Goal: Use online tool/utility: Utilize a website feature to perform a specific function

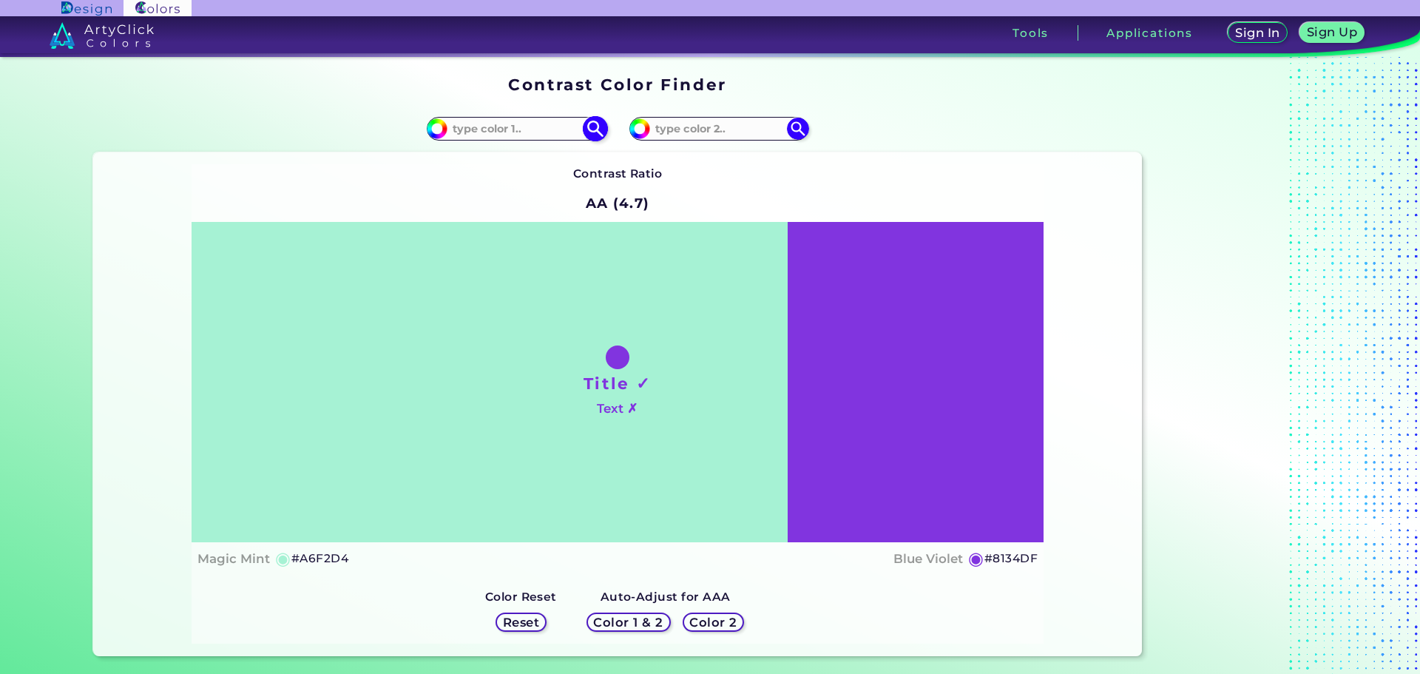
click at [515, 126] on input at bounding box center [517, 128] width 138 height 20
click at [438, 131] on input "#a6f2d4" at bounding box center [435, 127] width 18 height 18
type input "#f1f2a6"
type input "#F1F2A6"
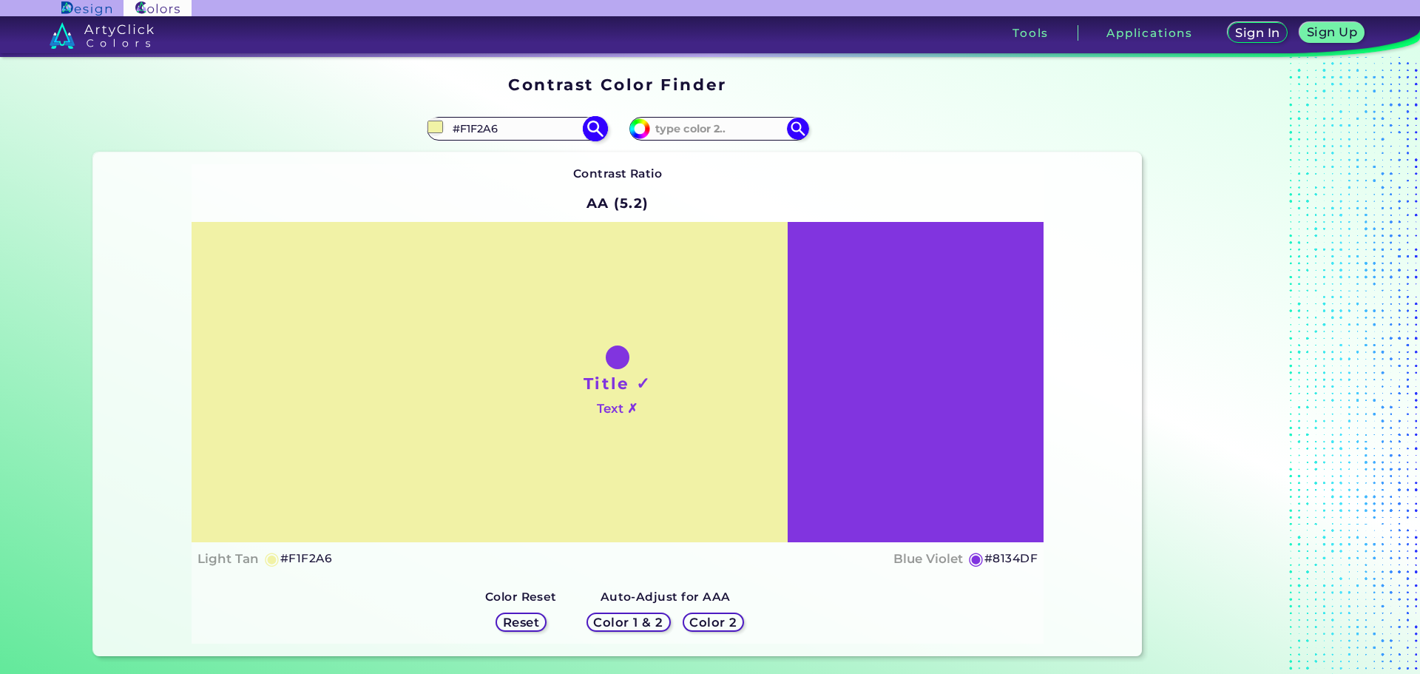
type input "#8d8f3d"
type input "#8D8F3D"
type input "#8f913b"
type input "#8F913B"
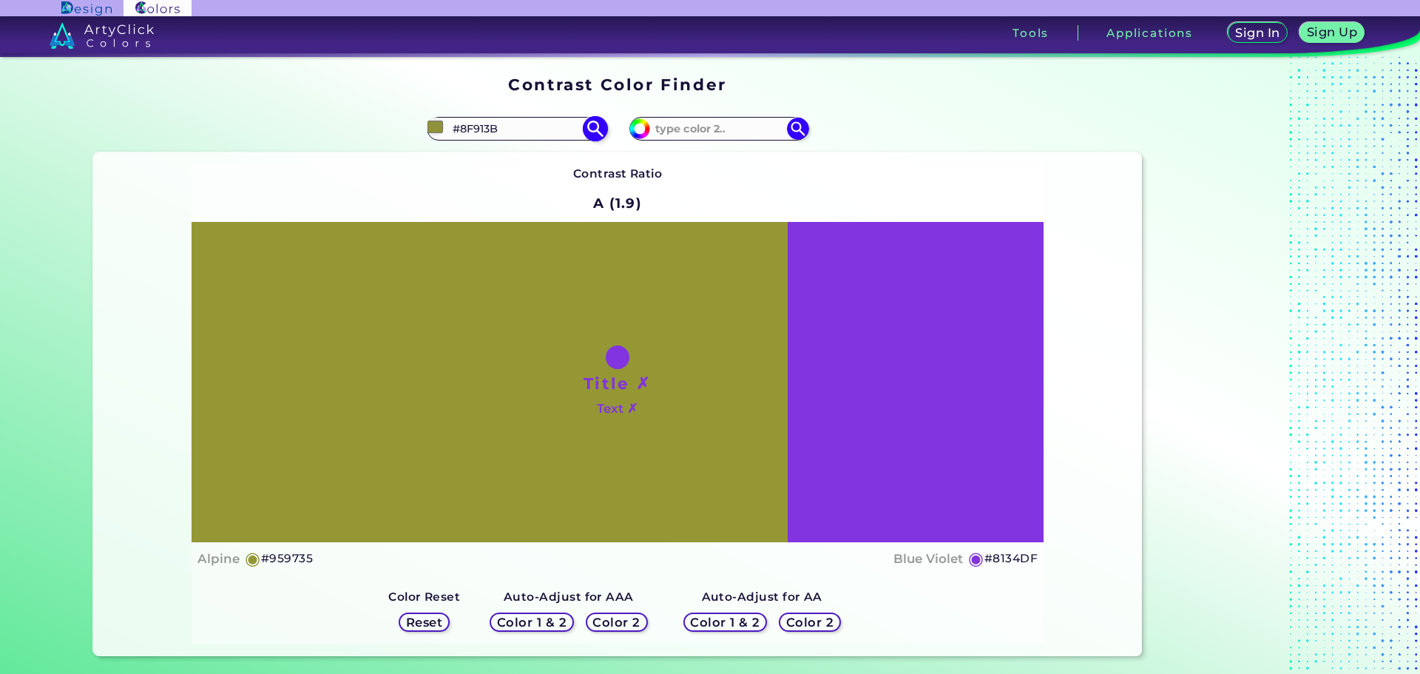
type input "#959735"
type input "#959730"
type input "#969825"
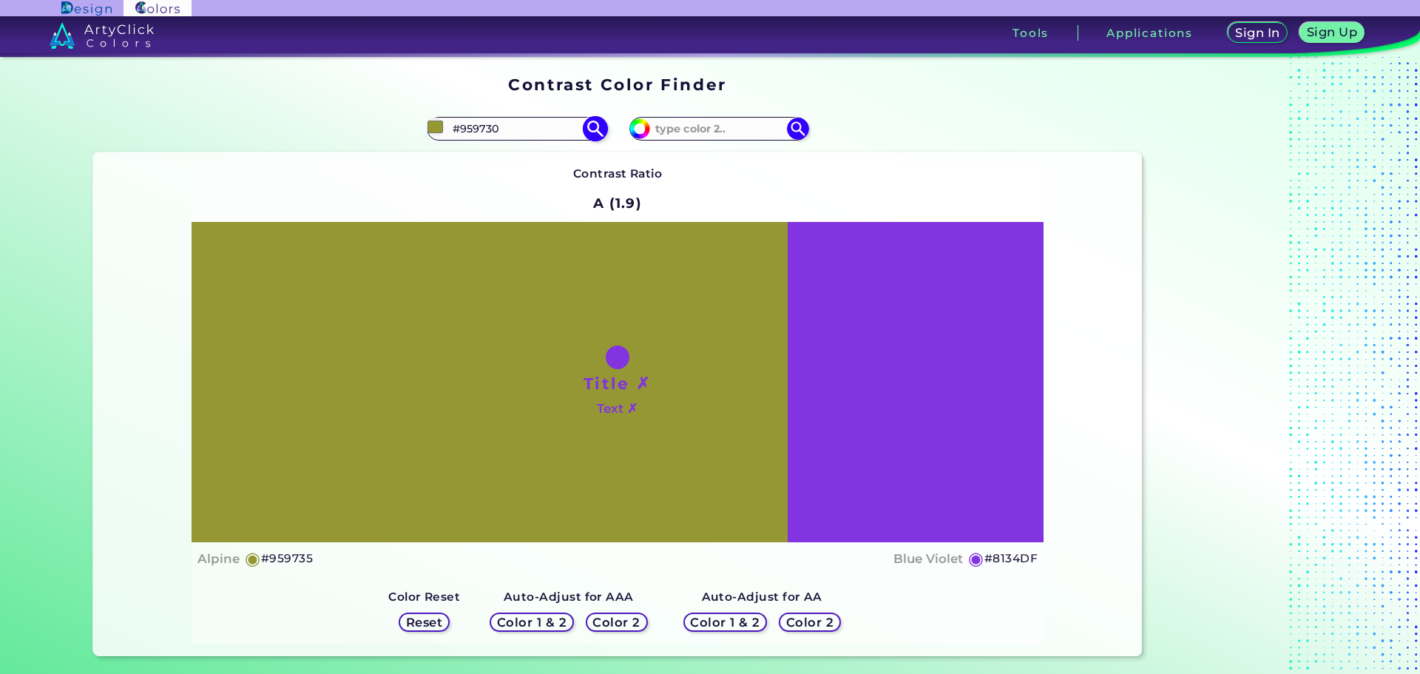
type input "#969825"
type input "#96981f"
type input "#96981F"
type input "#97991a"
type input "#97991A"
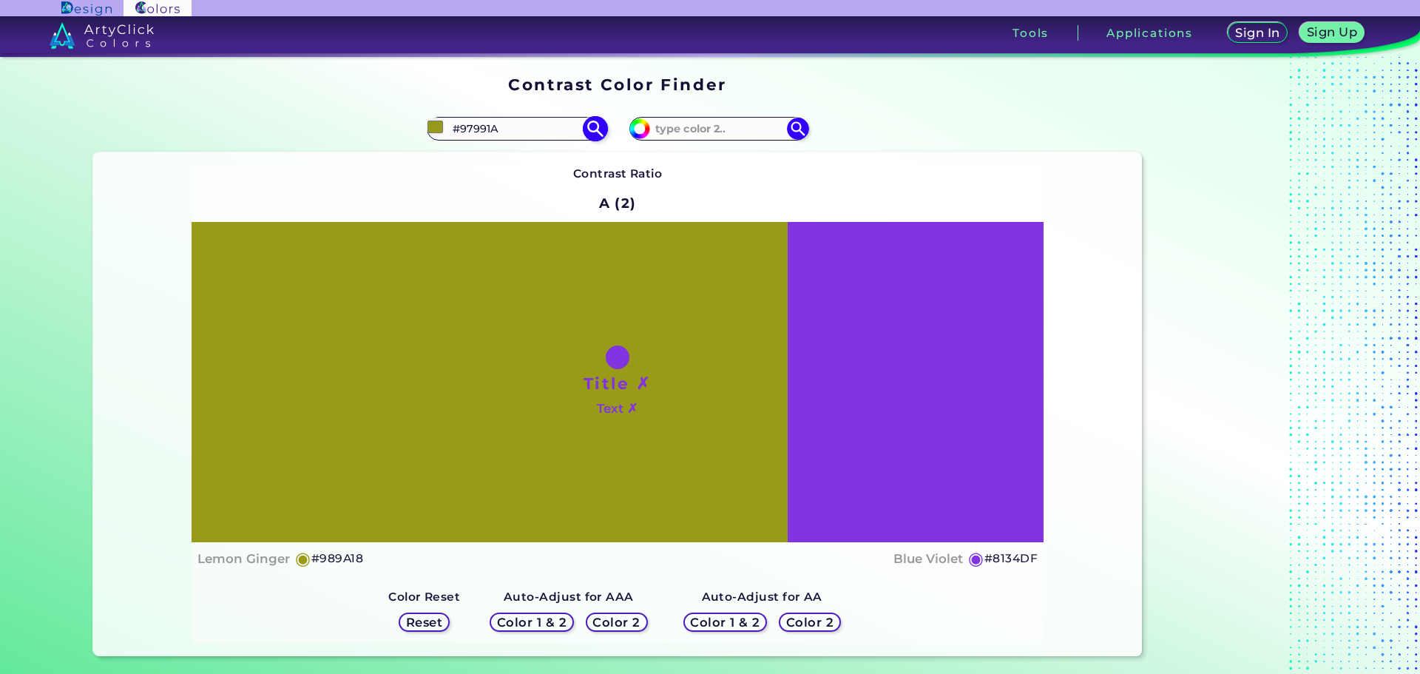
type input "#989a18"
type input "#989A18"
type input "#9da018"
type input "#9DA018"
type input "#9d9f19"
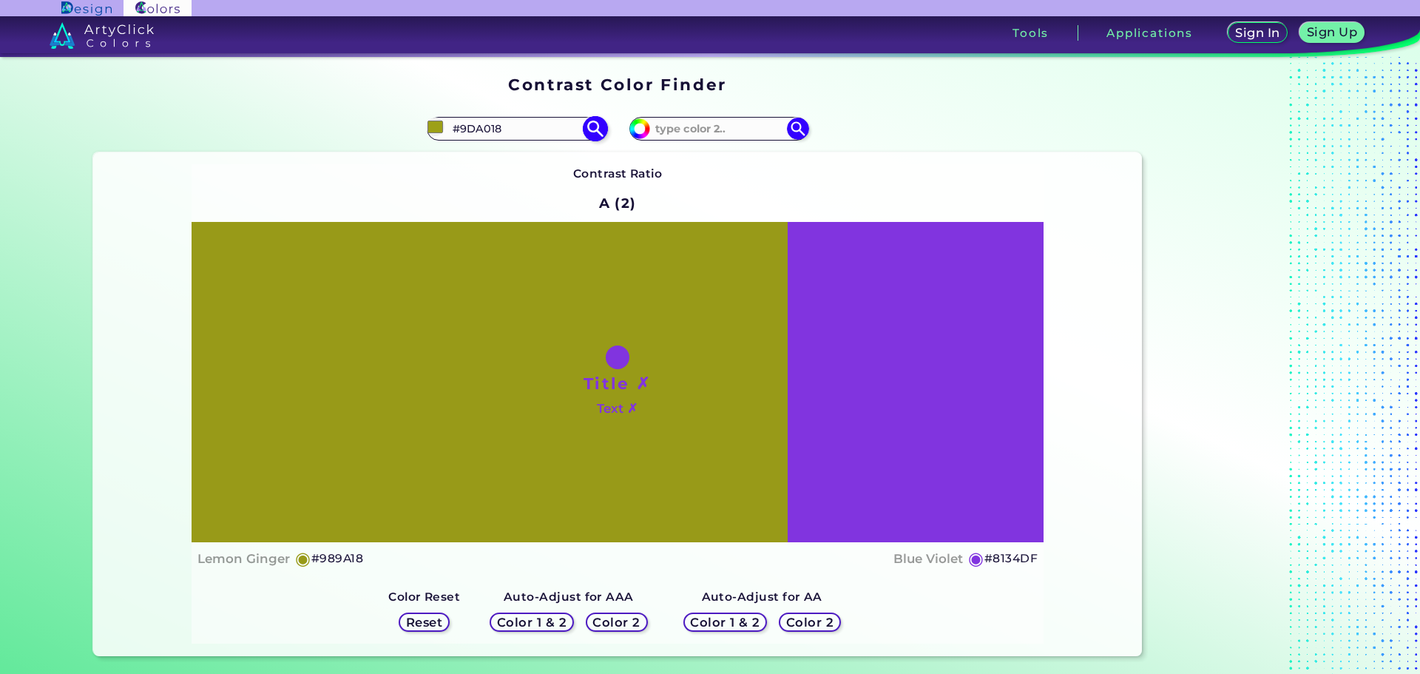
type input "#9D9F19"
type input "#a1a319"
type input "#A1A319"
type input "#a2a419"
type input "#A2A419"
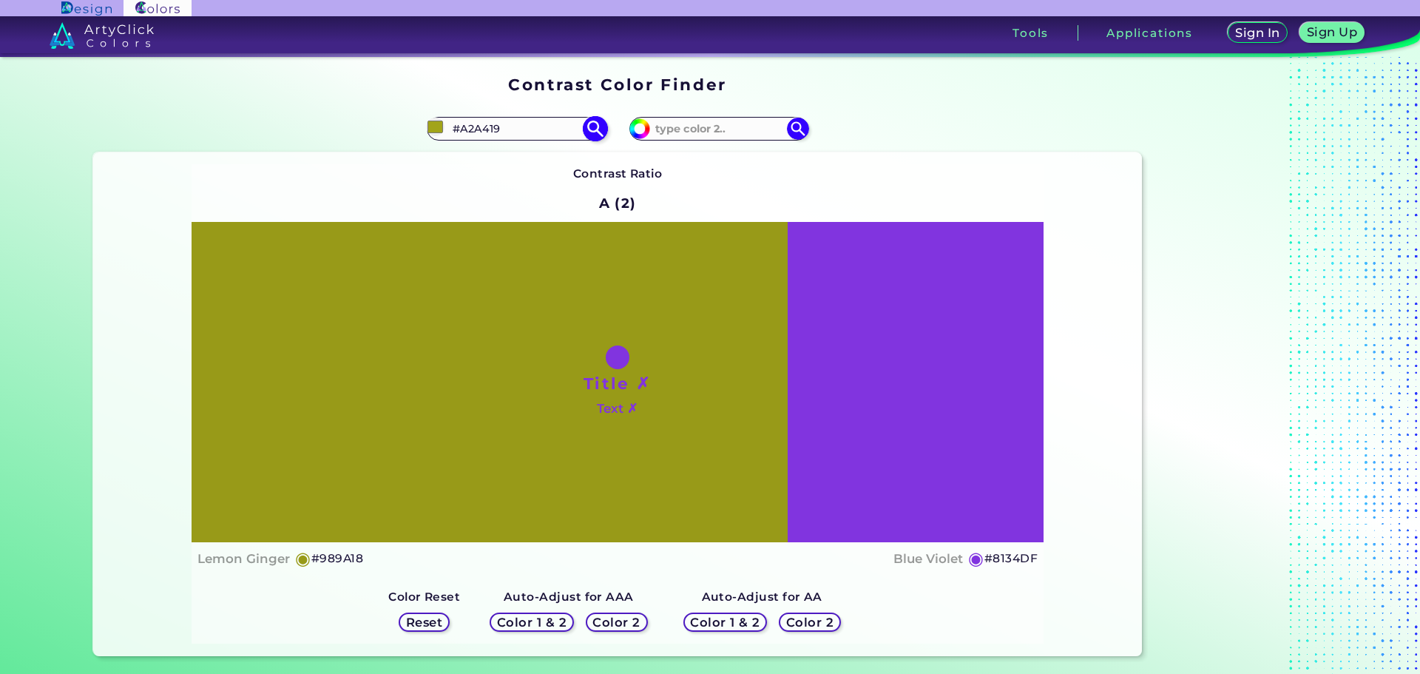
type input "#a5a81a"
type input "#A5A81A"
type input "#abad1a"
type input "#ABAD1A"
type input "#aaac1b"
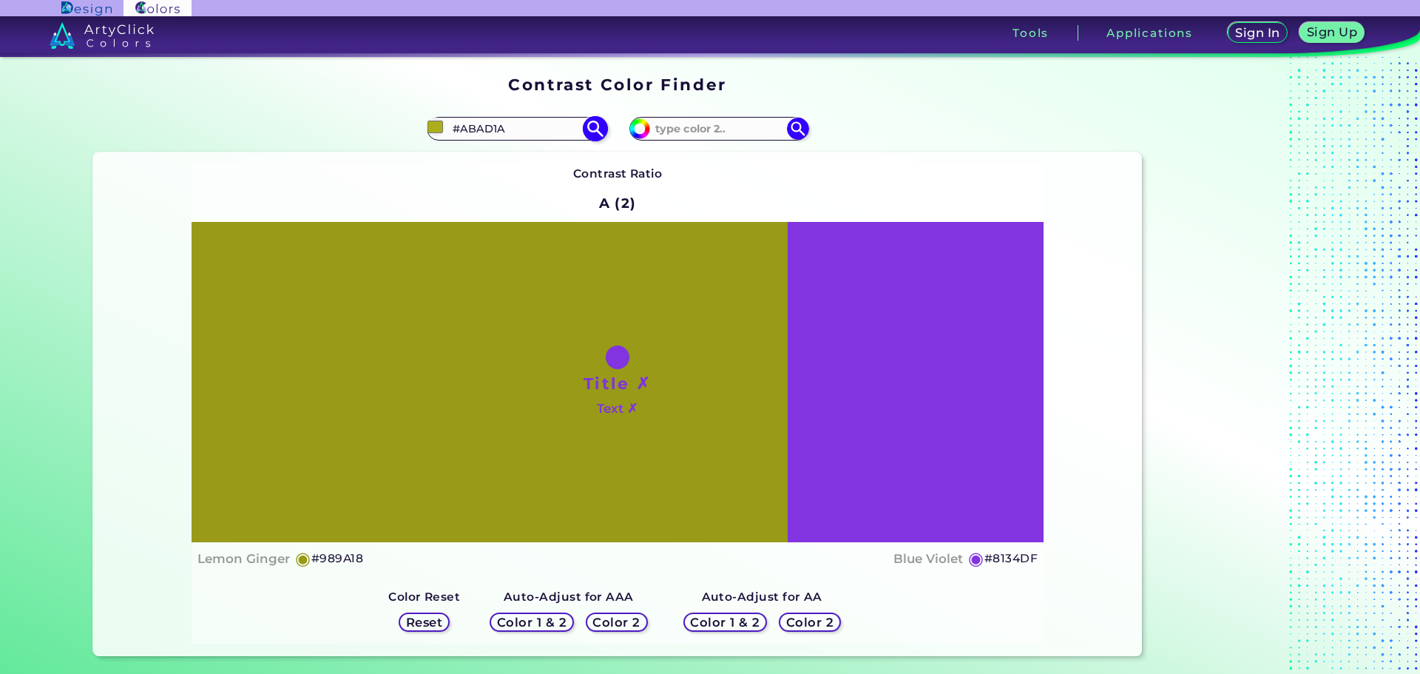
type input "#AAAC1B"
type input "#afb11b"
type input "#AFB11B"
type input "#b4b71a"
type input "#B4B71A"
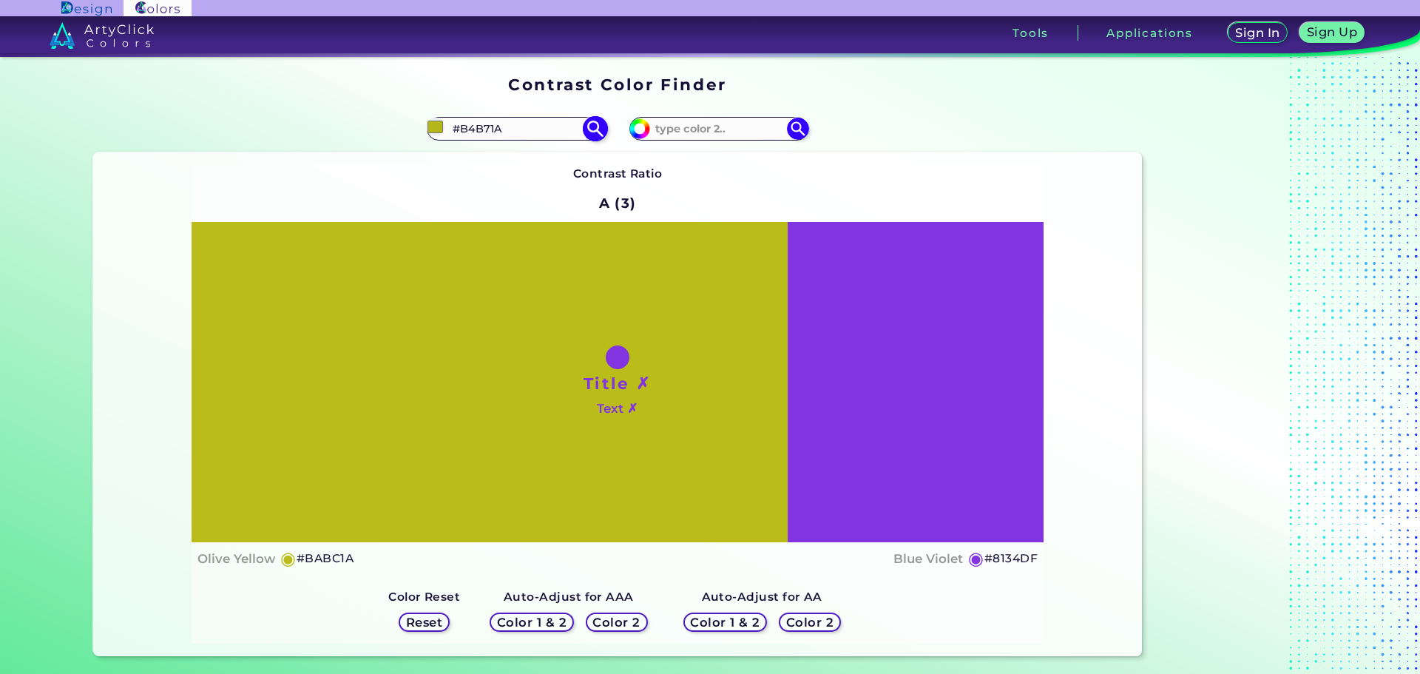
type input "#bec11a"
type input "#BEC11A"
type input "#c2c41c"
type input "#C2C41C"
type input "#c0c31d"
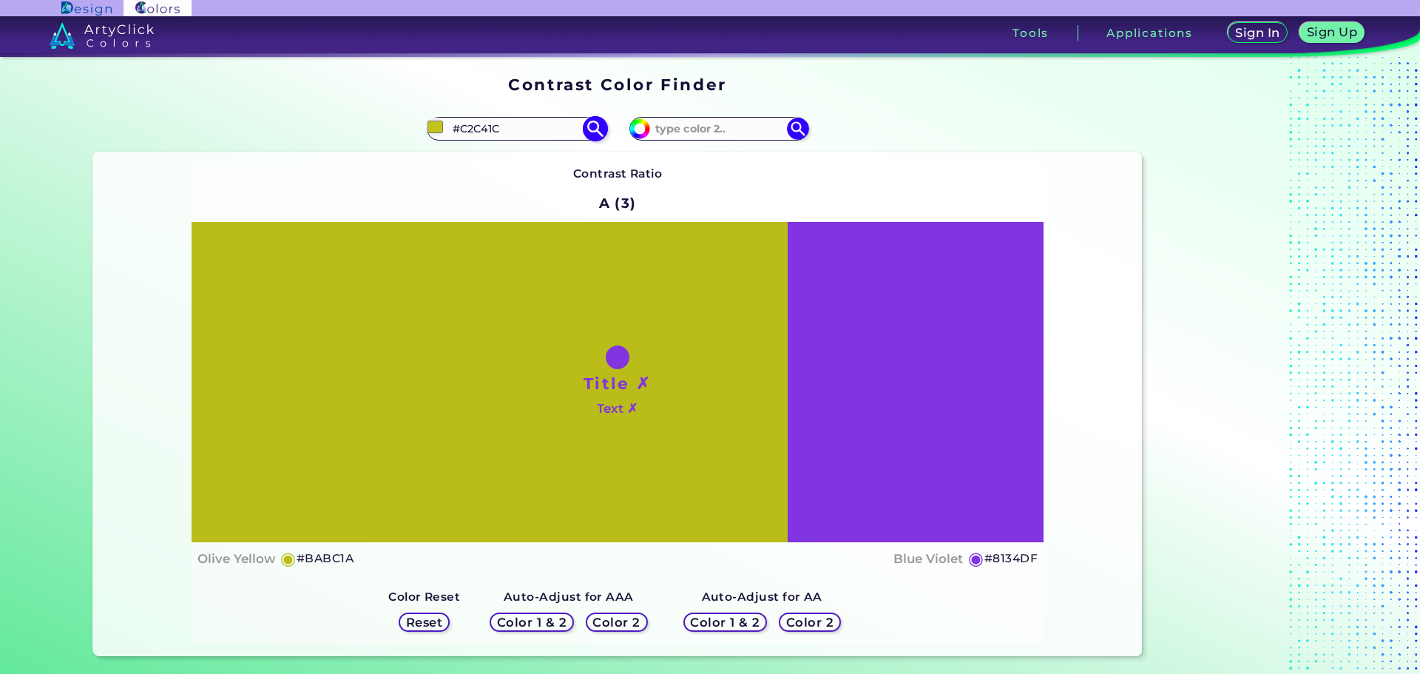
type input "#C0C31D"
type input "#bfc21e"
type input "#BFC21E"
type input "#c0c322"
type input "#C0C322"
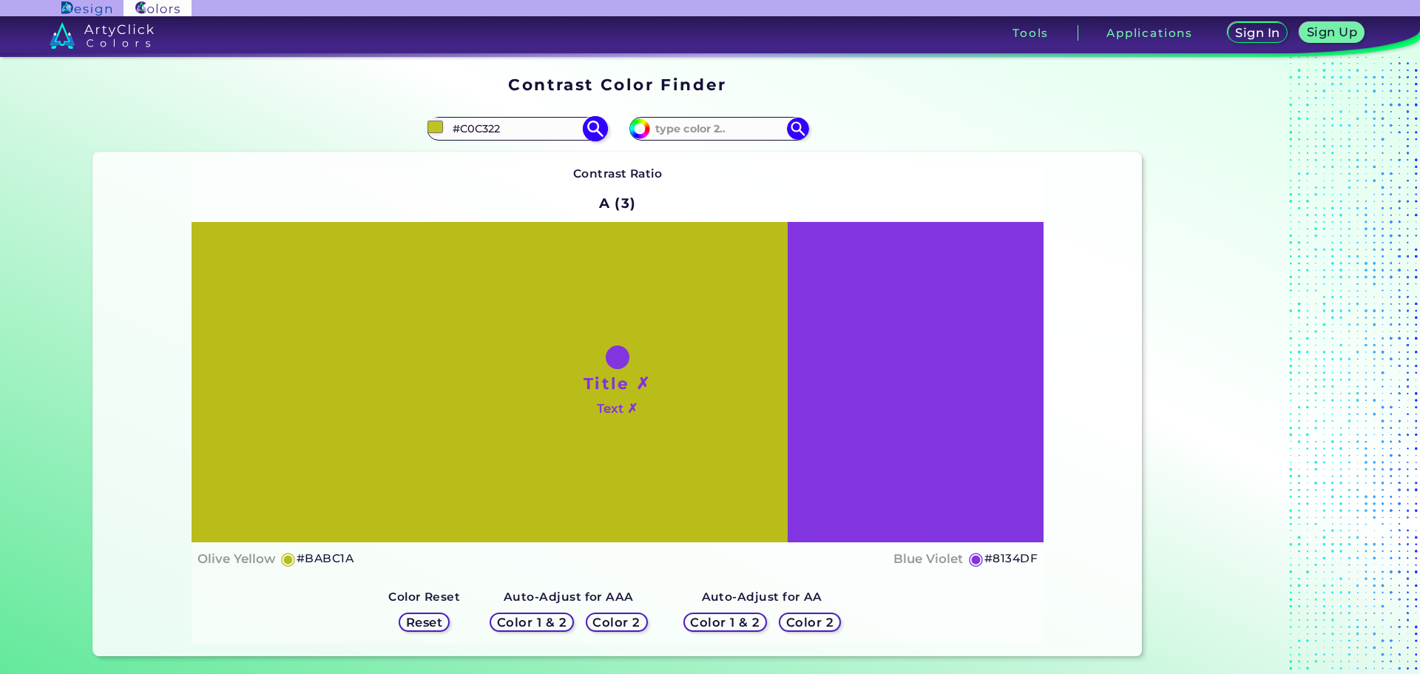
type input "#bfc224"
type input "#BFC224"
type input "#c2c526"
type input "#C2C526"
type input "#c4c729"
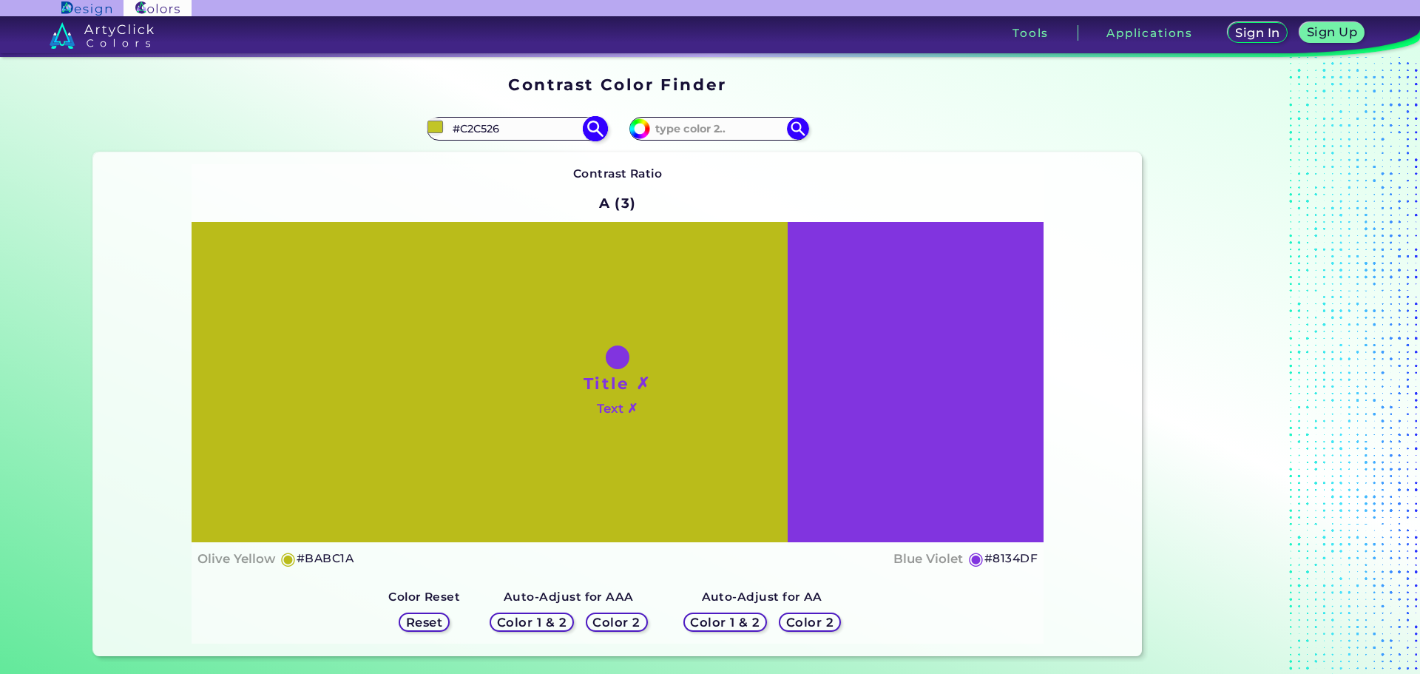
type input "#C4C729"
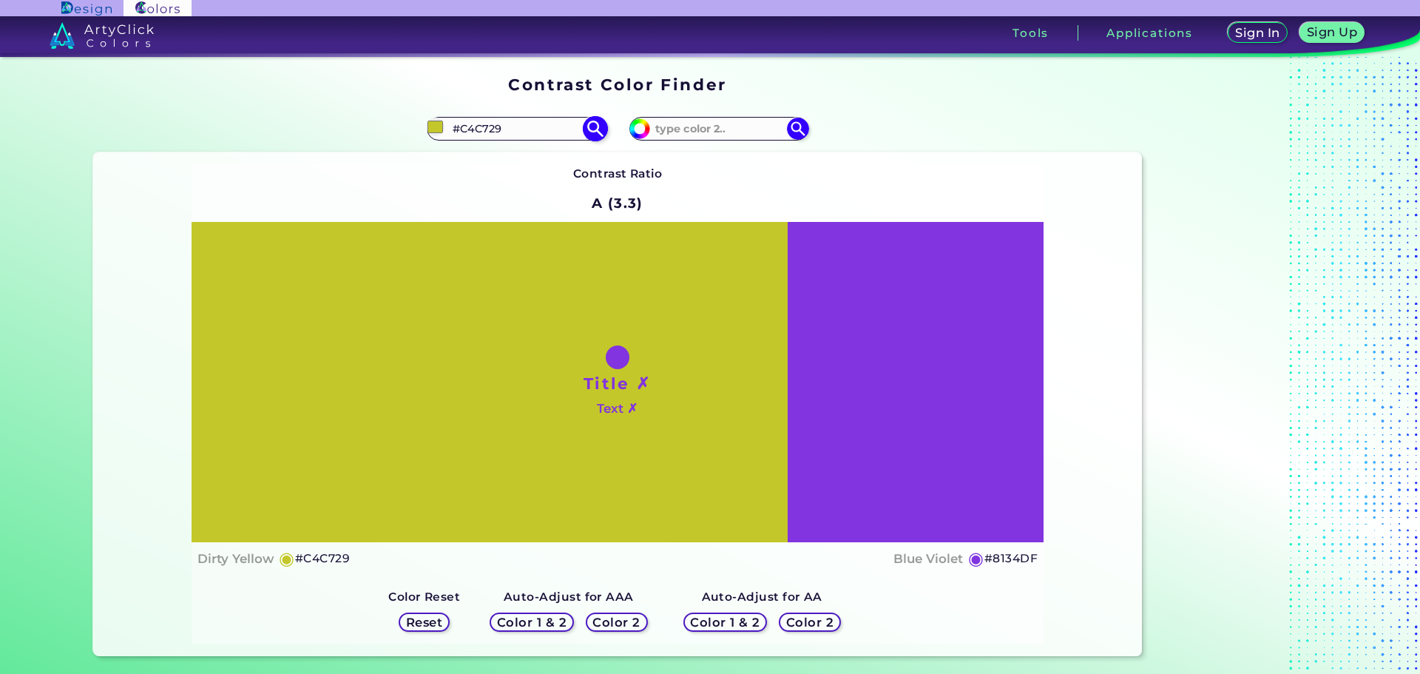
type input "#c3c62a"
type input "#C3C62A"
type input "#c7ca2b"
type input "#C7CA2B"
type input "#c6c92c"
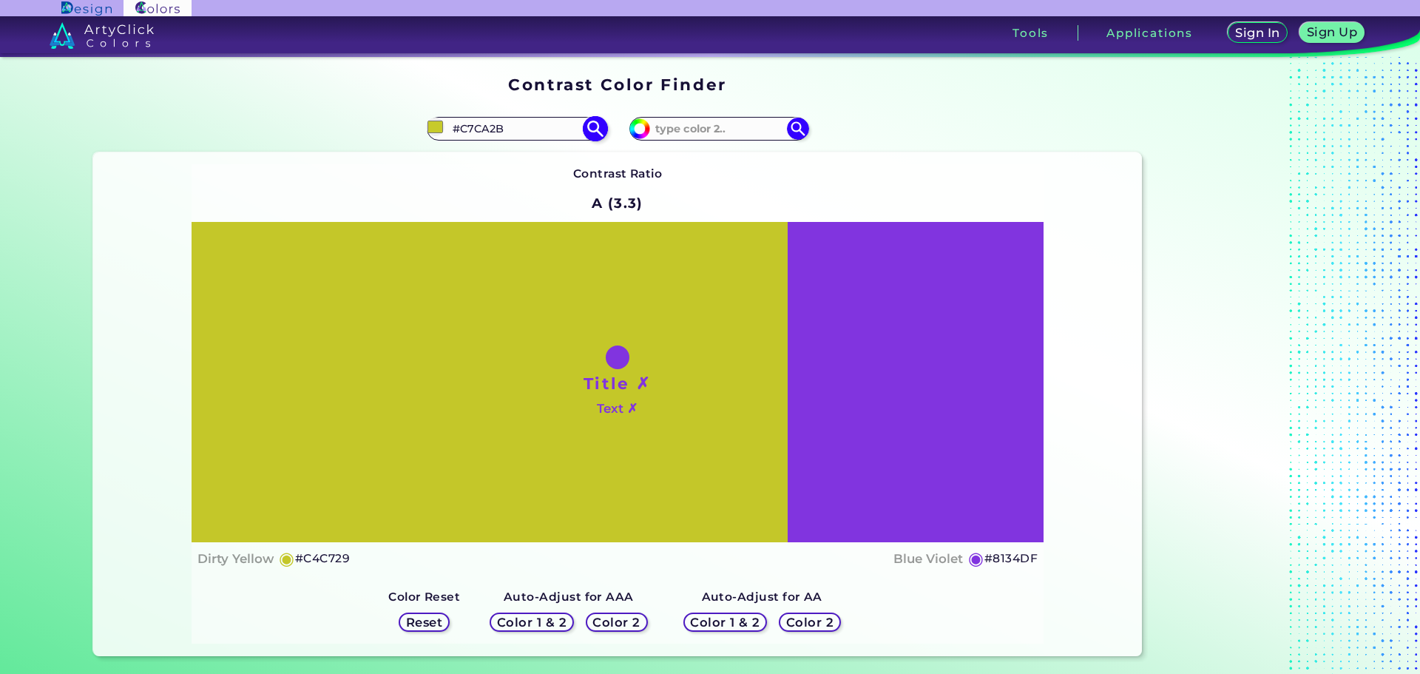
type input "#C6C92C"
type input "#c5c82d"
type input "#C5C82D"
type input "#c4c62f"
type input "#C4C62F"
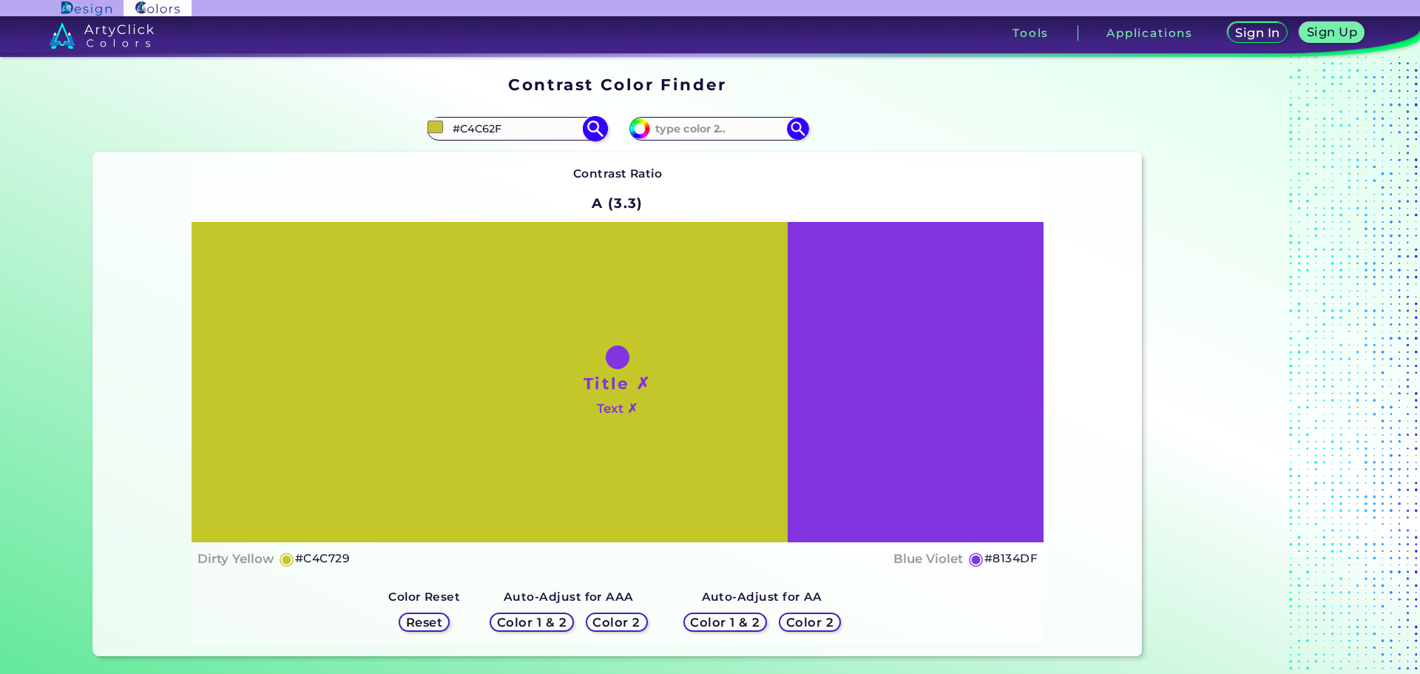
type input "#c7c931"
type input "#C7C931"
type input "#c5c832"
type input "#C5C832"
type input "#c4c733"
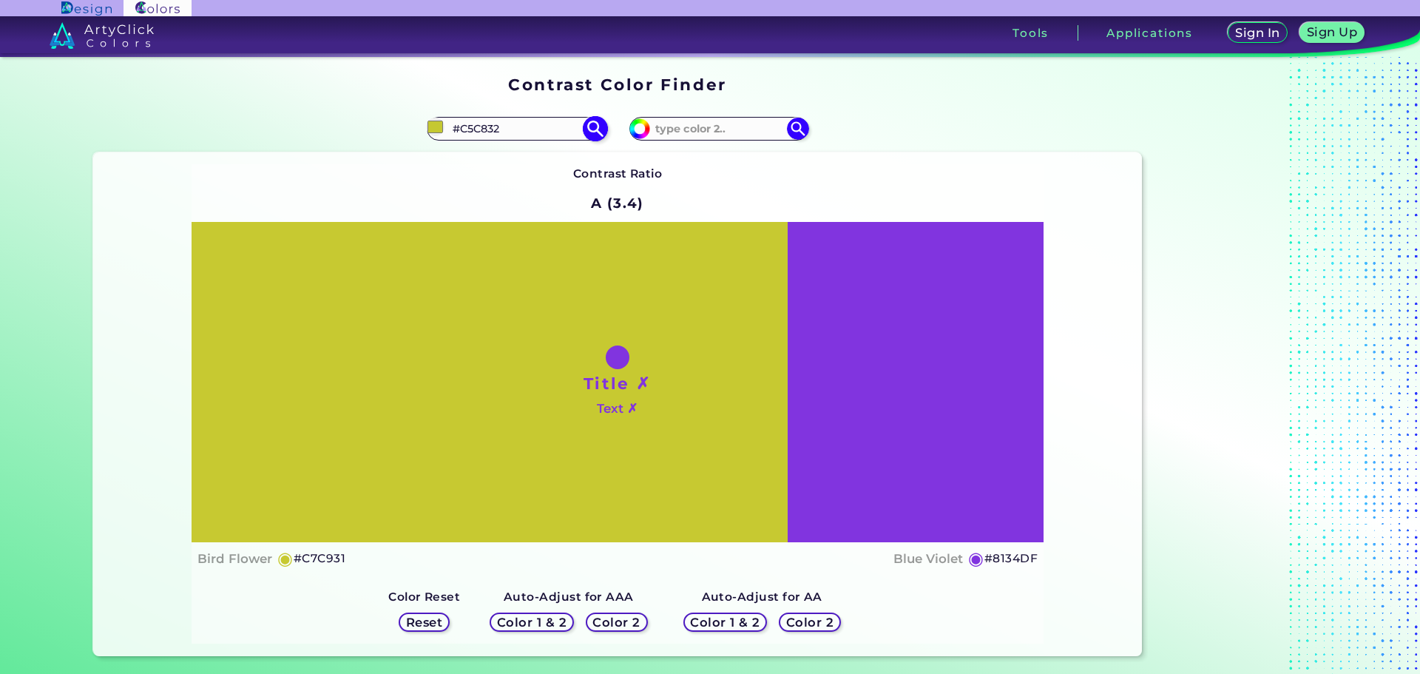
type input "#C4C733"
type input "#c3c534"
type input "#C3C534"
type input "#c6c837"
type input "#C6C837"
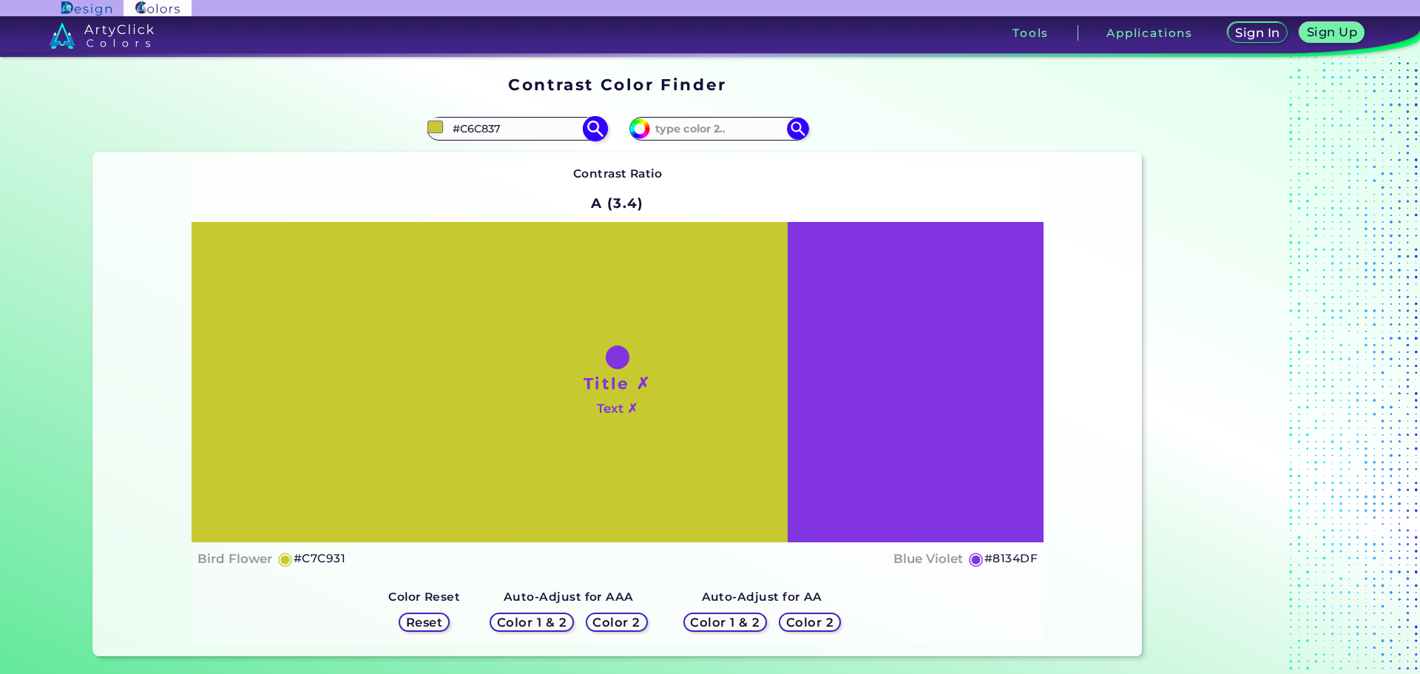
type input "#c8cb3a"
type input "#C8CB3A"
type input "#c9cc38"
type input "#C9CC38"
type input "#ccce3b"
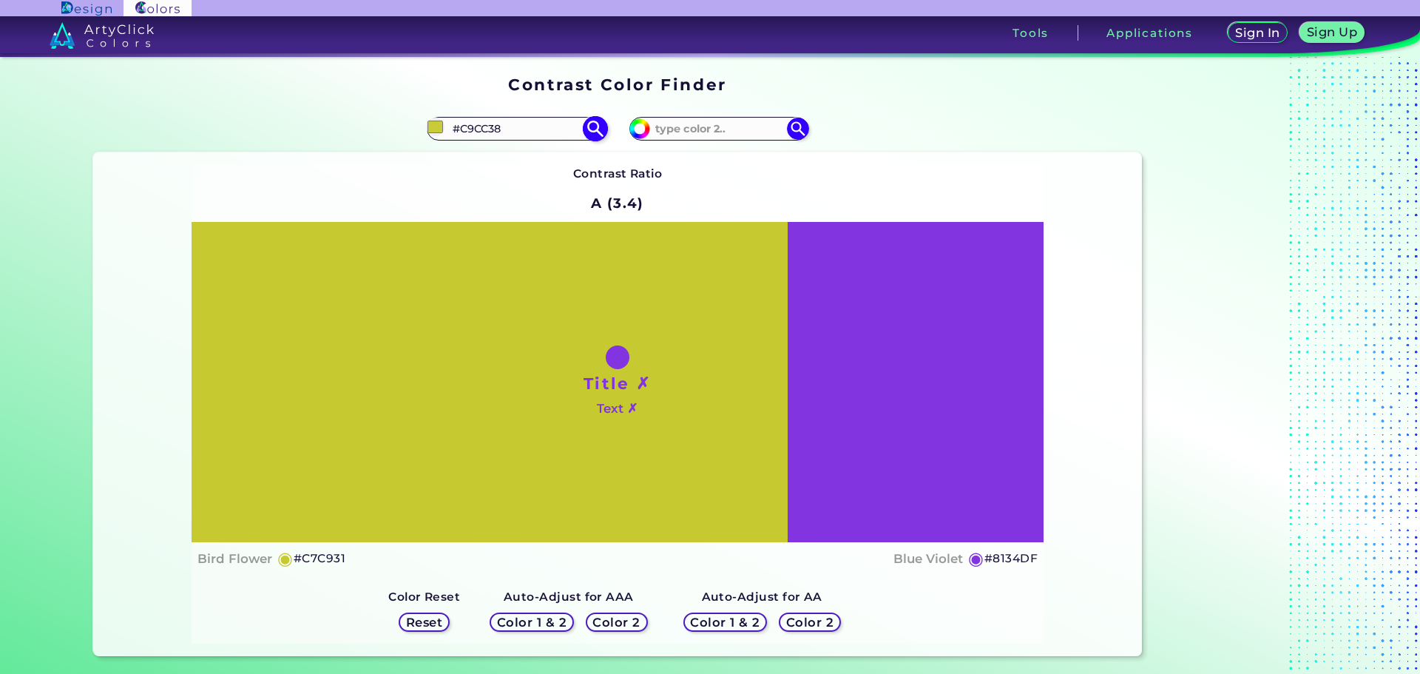
type input "#CCCE3B"
type input "#ced03e"
type input "#CED03E"
type input "#cfd13d"
type input "#CFD13D"
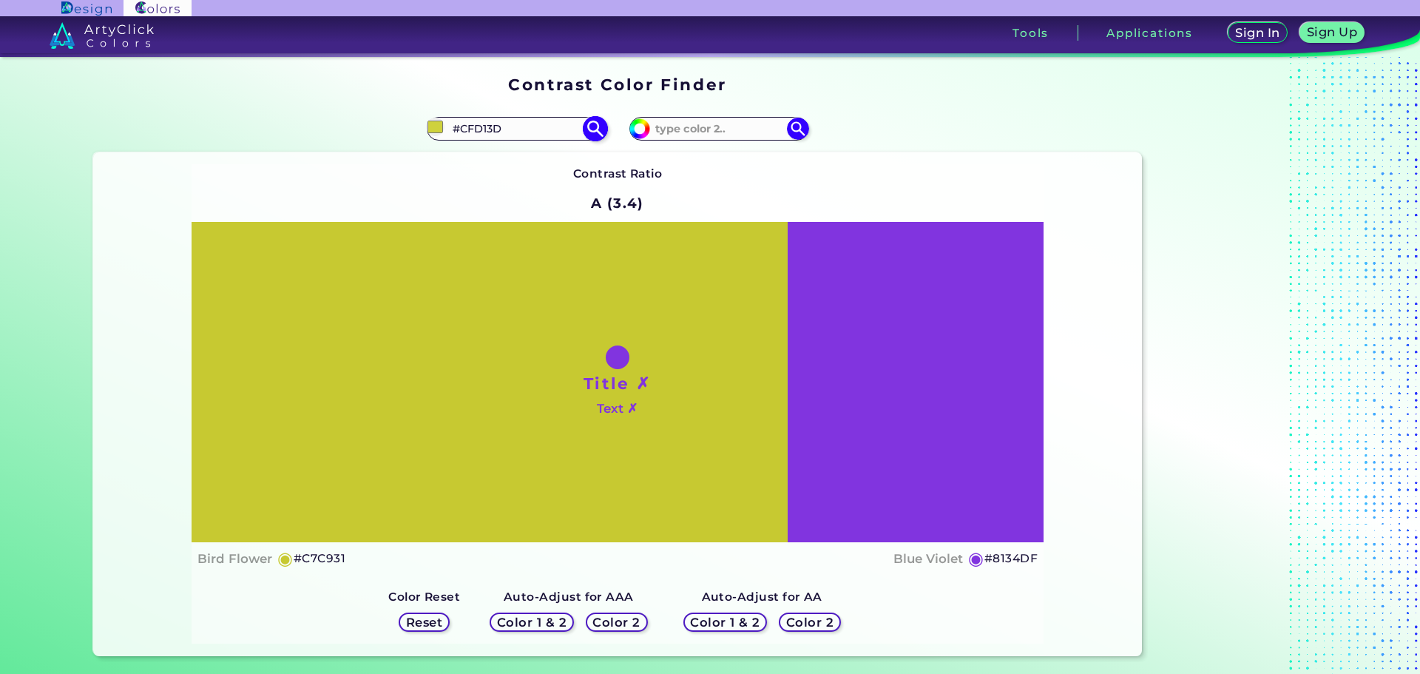
type input "#d0d241"
type input "#D0D241"
type input "#d1d440"
type input "#D1D440"
type input "#d0d241"
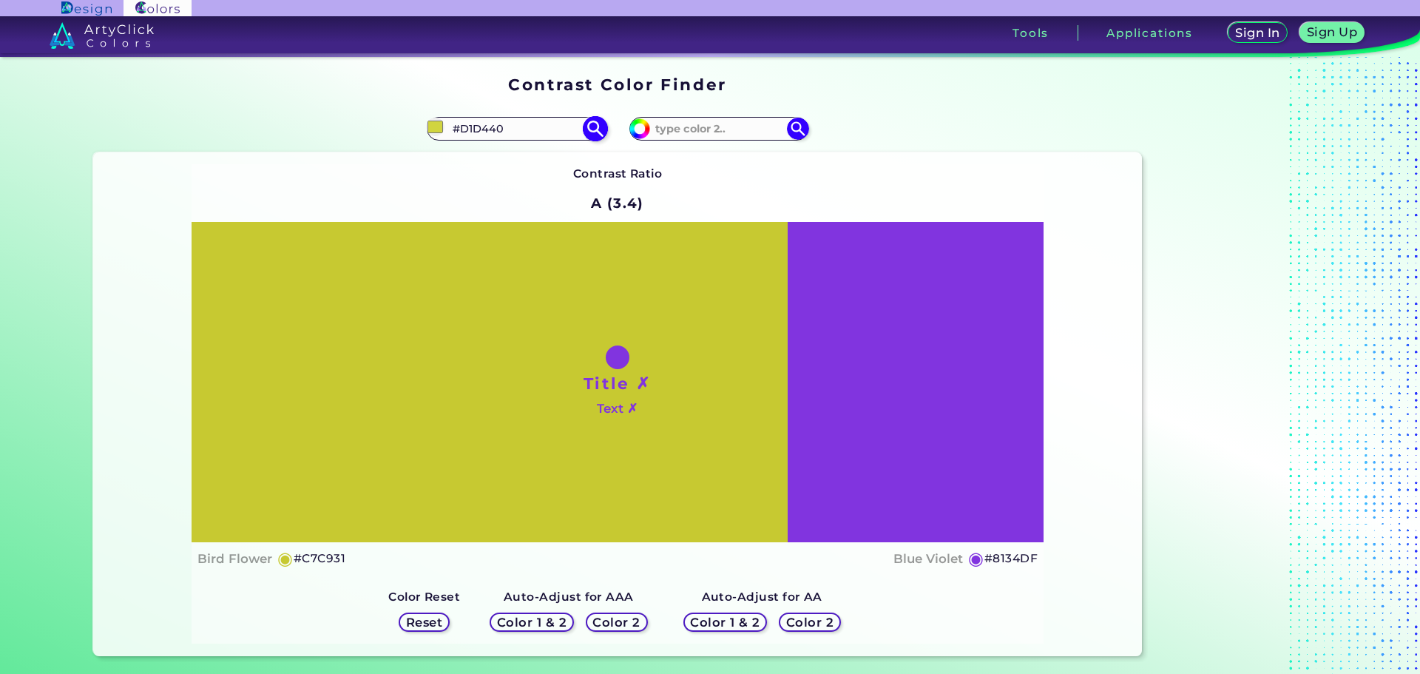
type input "#D0D241"
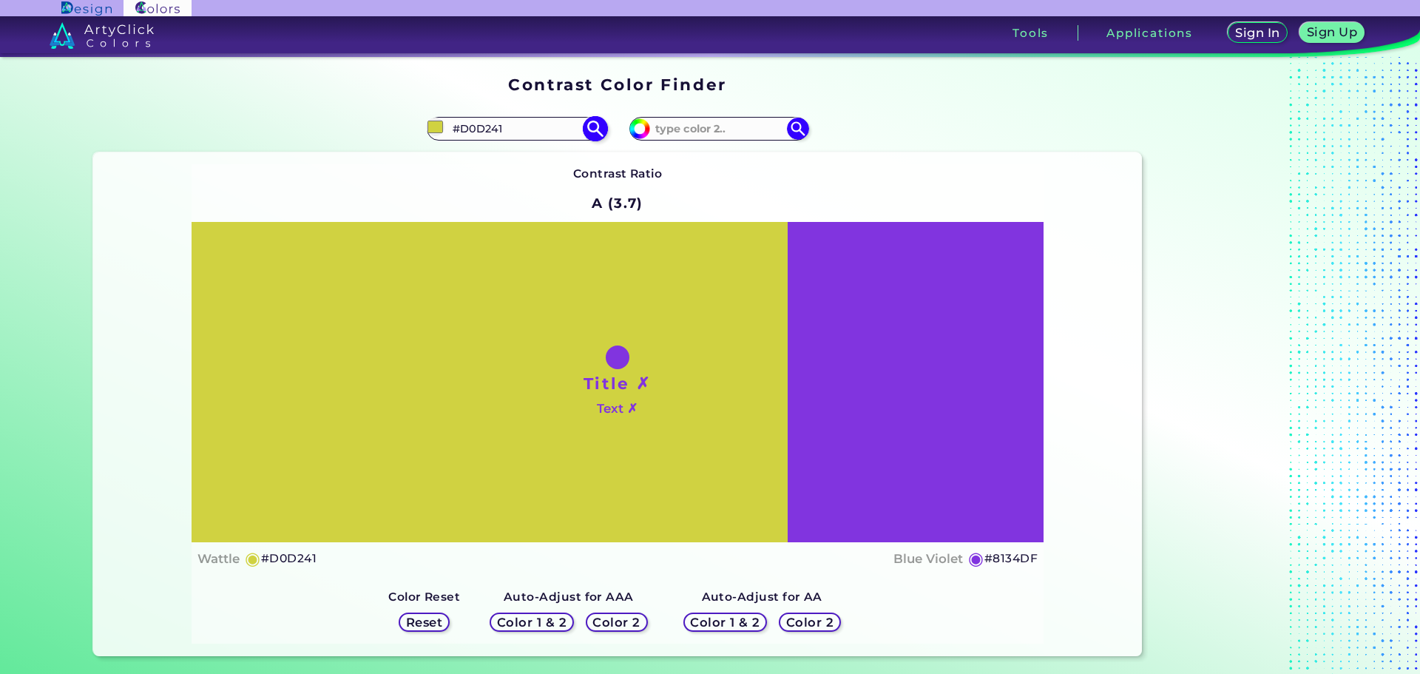
type input "#d3d643"
type input "#D3D643"
type input "#d4d742"
type input "#D4D742"
type input "#d8db48"
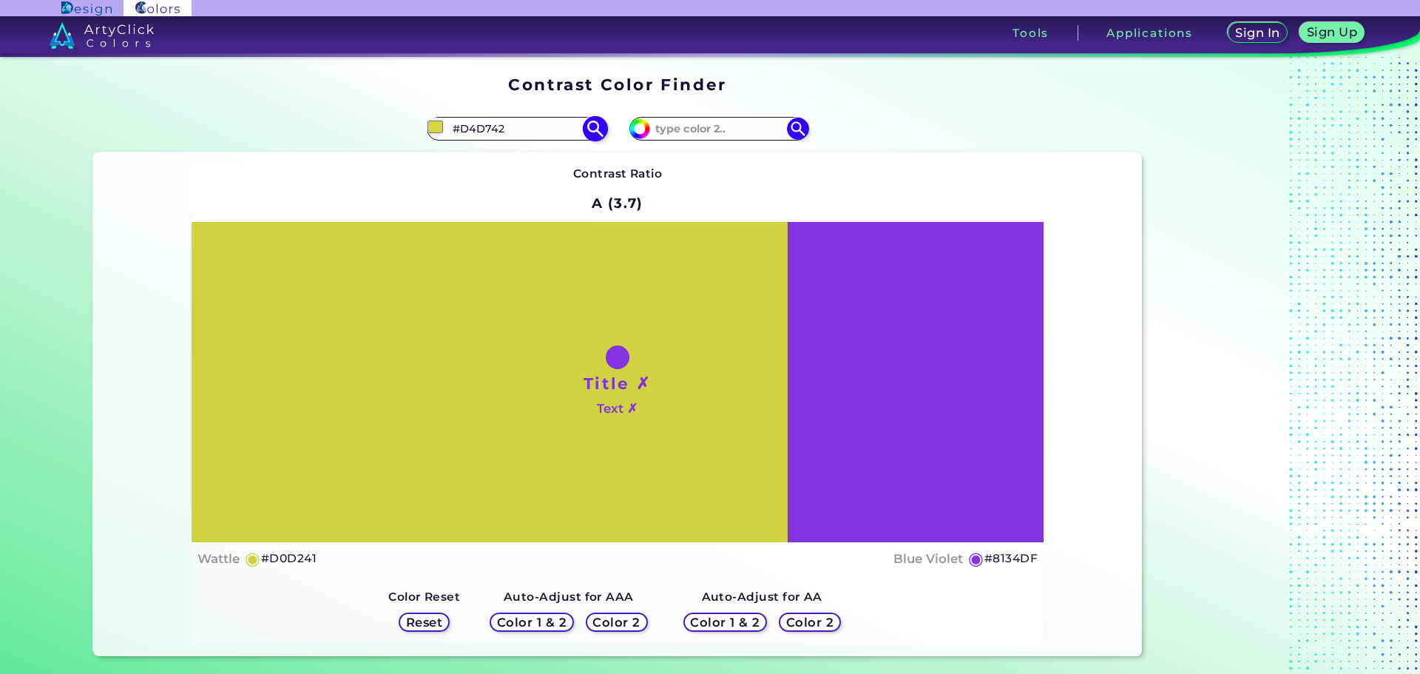
type input "#D8DB48"
type input "#dadd46"
type input "#DADD46"
type input "#dcdf49"
type input "#DCDF49"
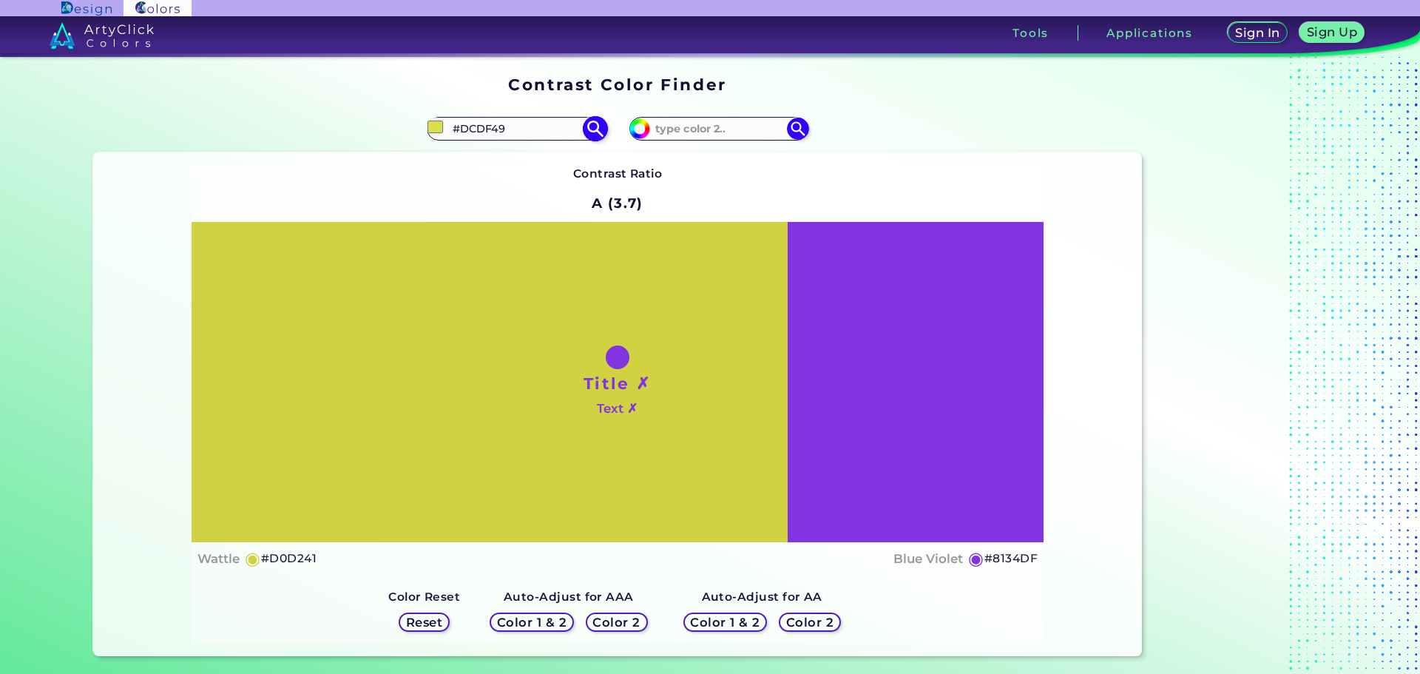
type input "#dee147"
type input "#DEE147"
type input "#e0e34a"
type input "#E0E34A"
type input "#e1e449"
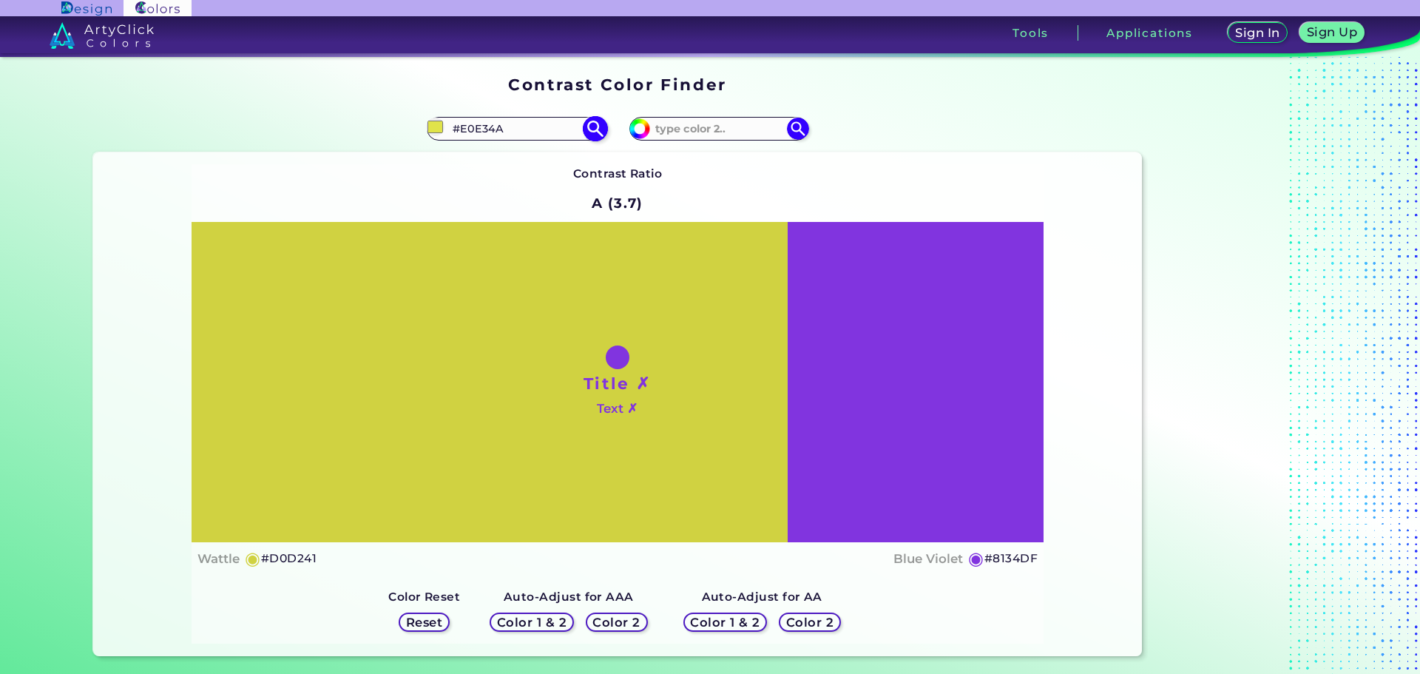
type input "#E1E449"
type input "#e4e74b"
type input "#E4E74B"
type input "#e9ec4b"
type input "#E9EC4B"
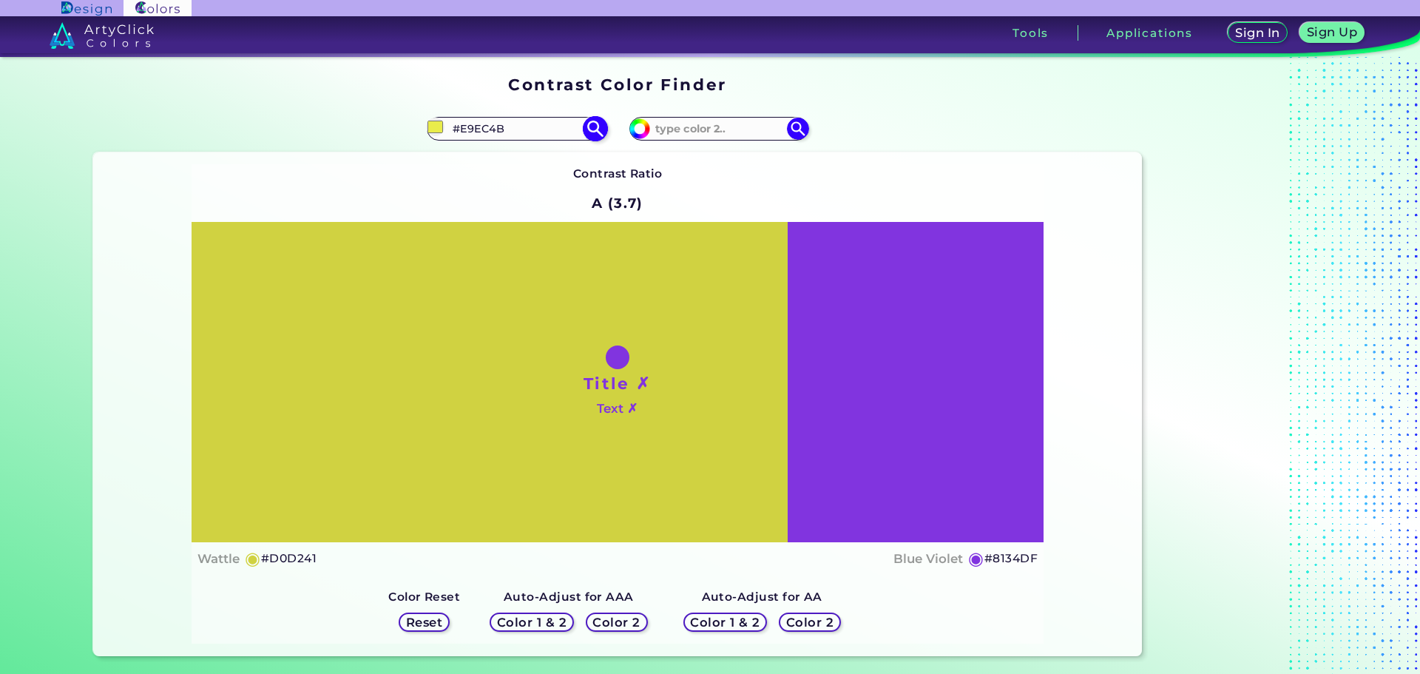
type input "#edef4d"
type input "#EDEF4D"
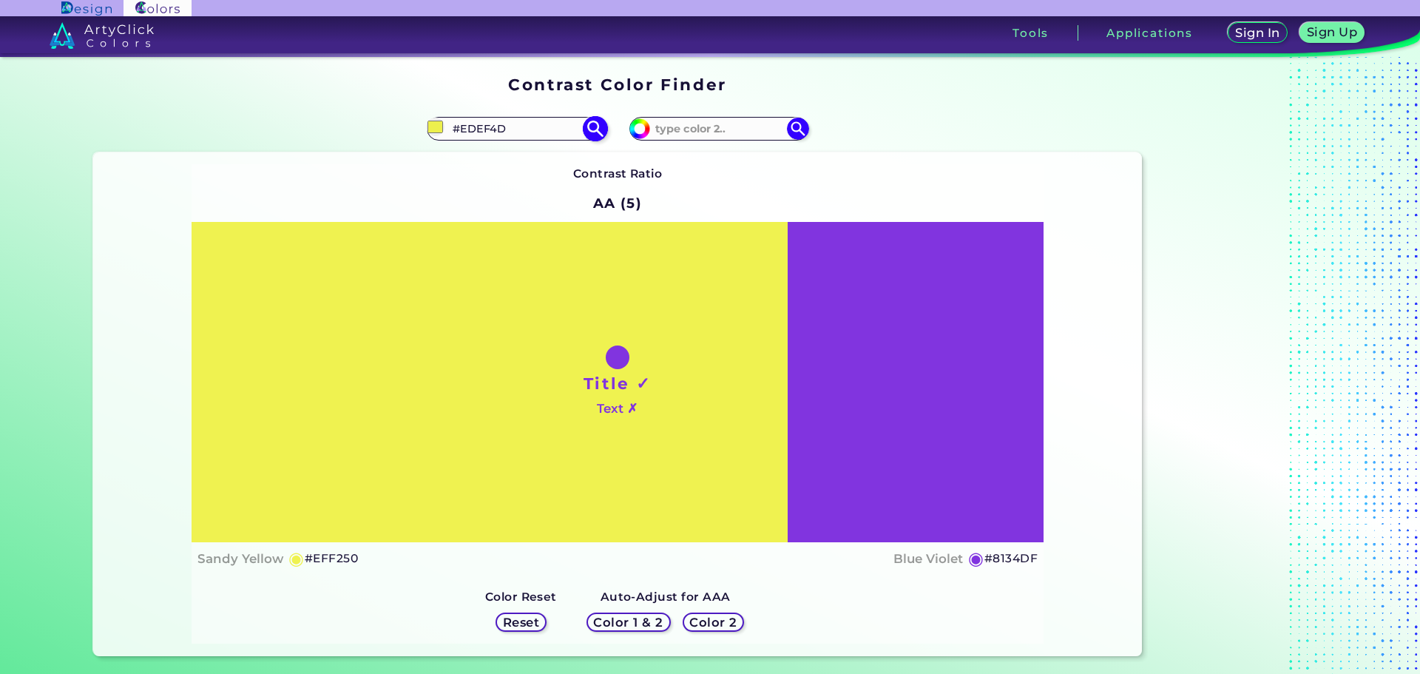
type input "#f0f34f"
type input "#F0F34F"
type input "#f0f24a"
type input "#F0F24A"
type input "#f1f349"
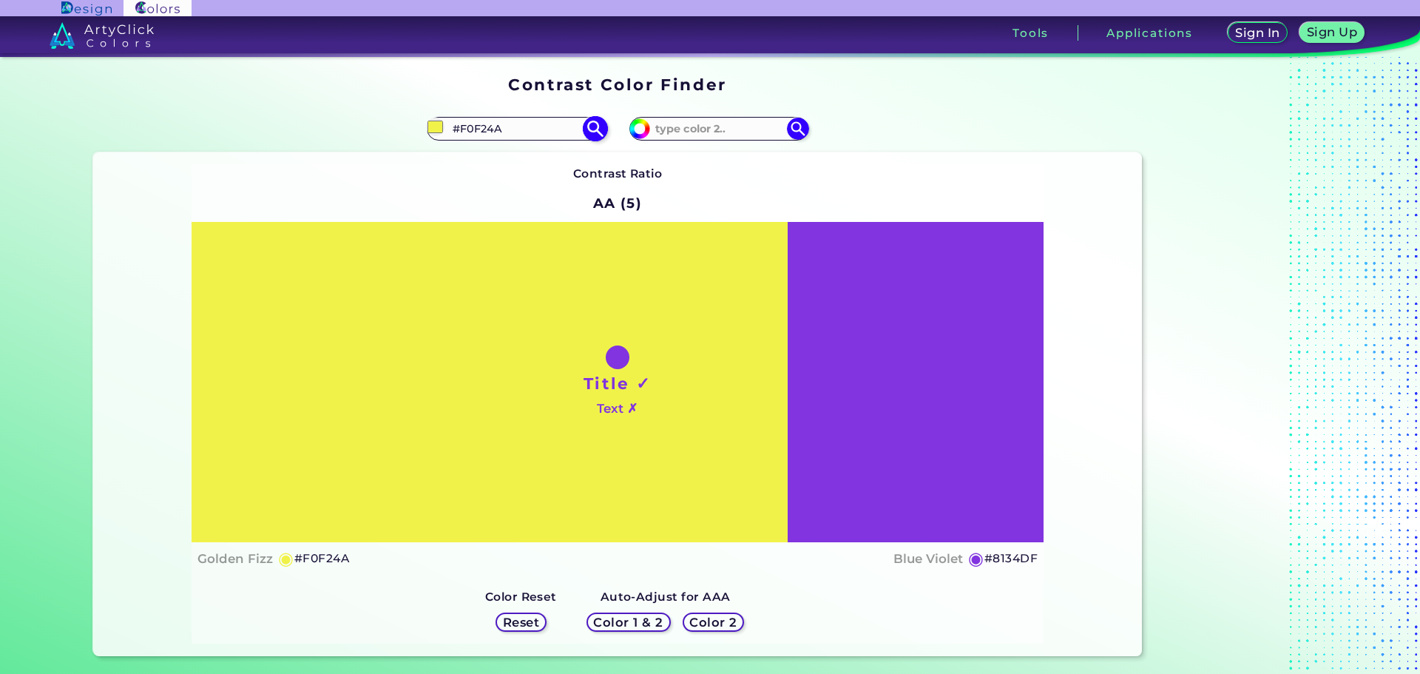
type input "#F1F349"
type input "#f1f349"
click at [772, 137] on input at bounding box center [719, 128] width 138 height 20
click at [638, 130] on input "#8134df" at bounding box center [638, 127] width 18 height 18
type input "#df34a9"
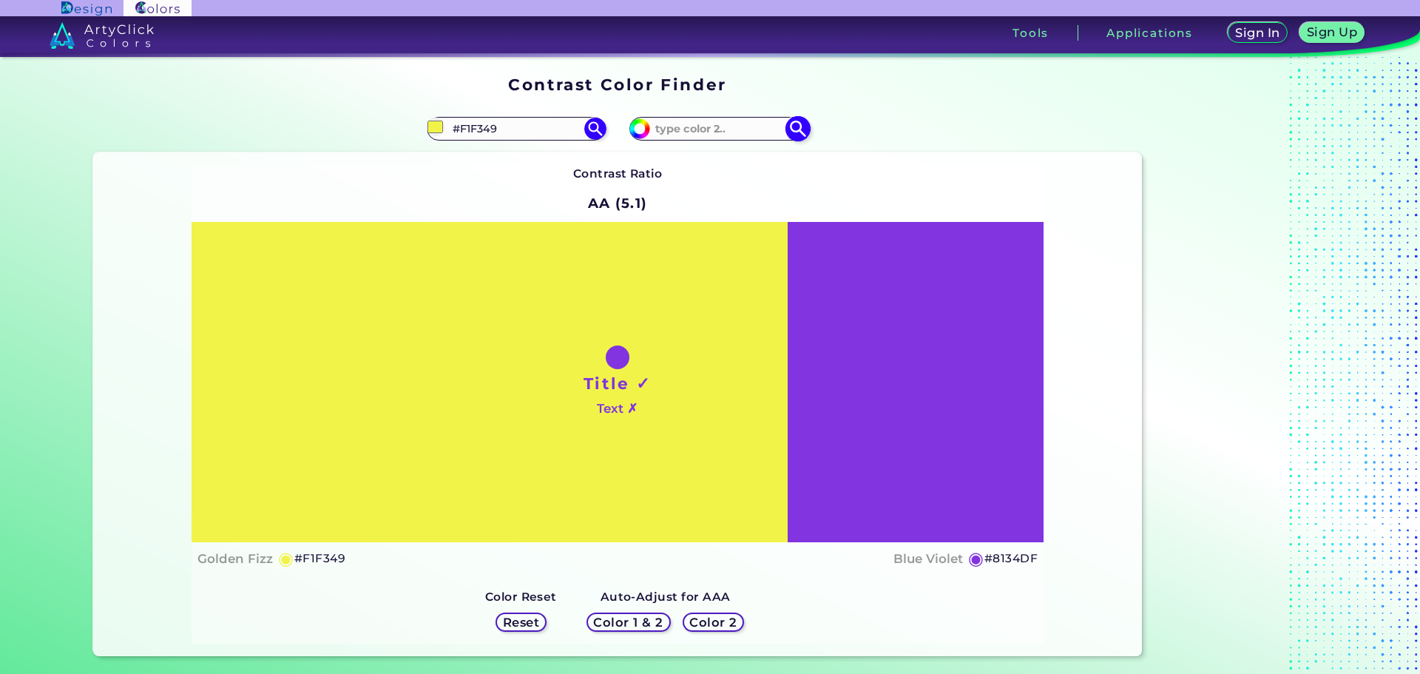
type input "#DF34A9"
type input "#df34a1"
type input "#DF34A1"
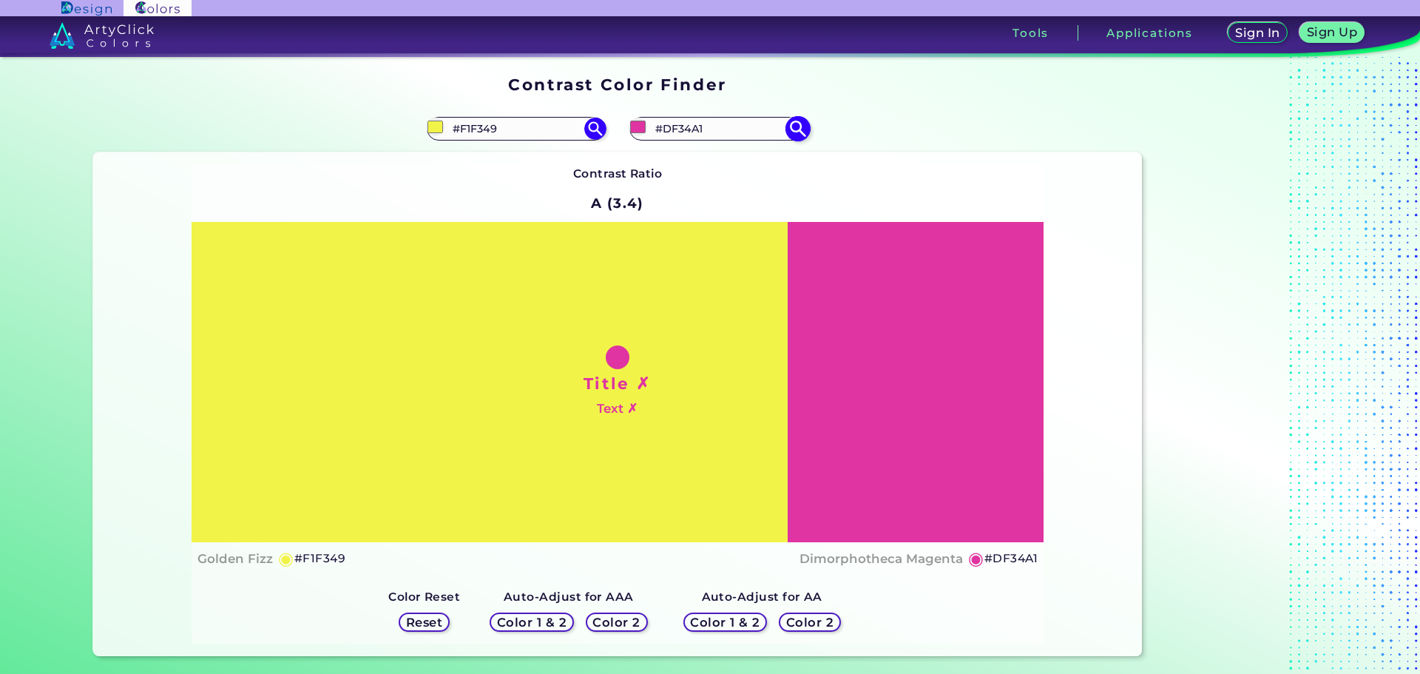
type input "#df3498"
type input "#DF3498"
type input "#df348f"
type input "#DF348F"
type input "#df3487"
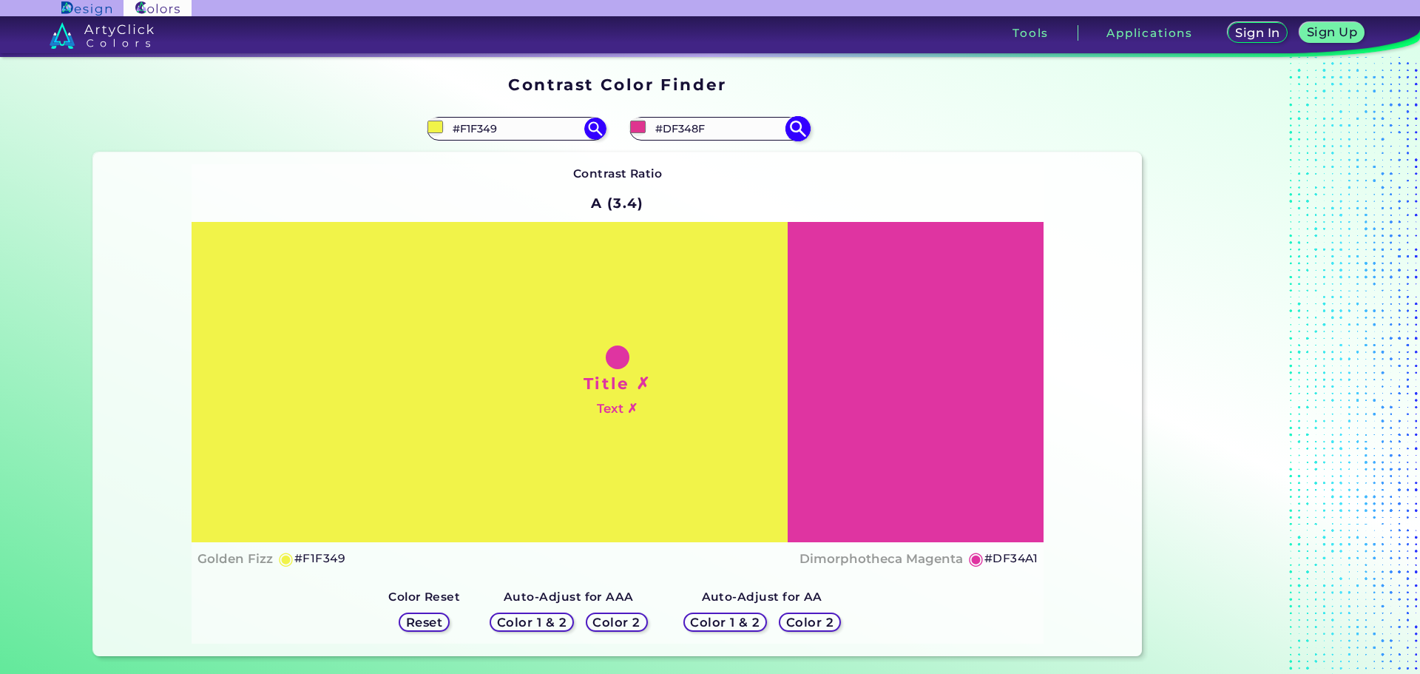
type input "#DF3487"
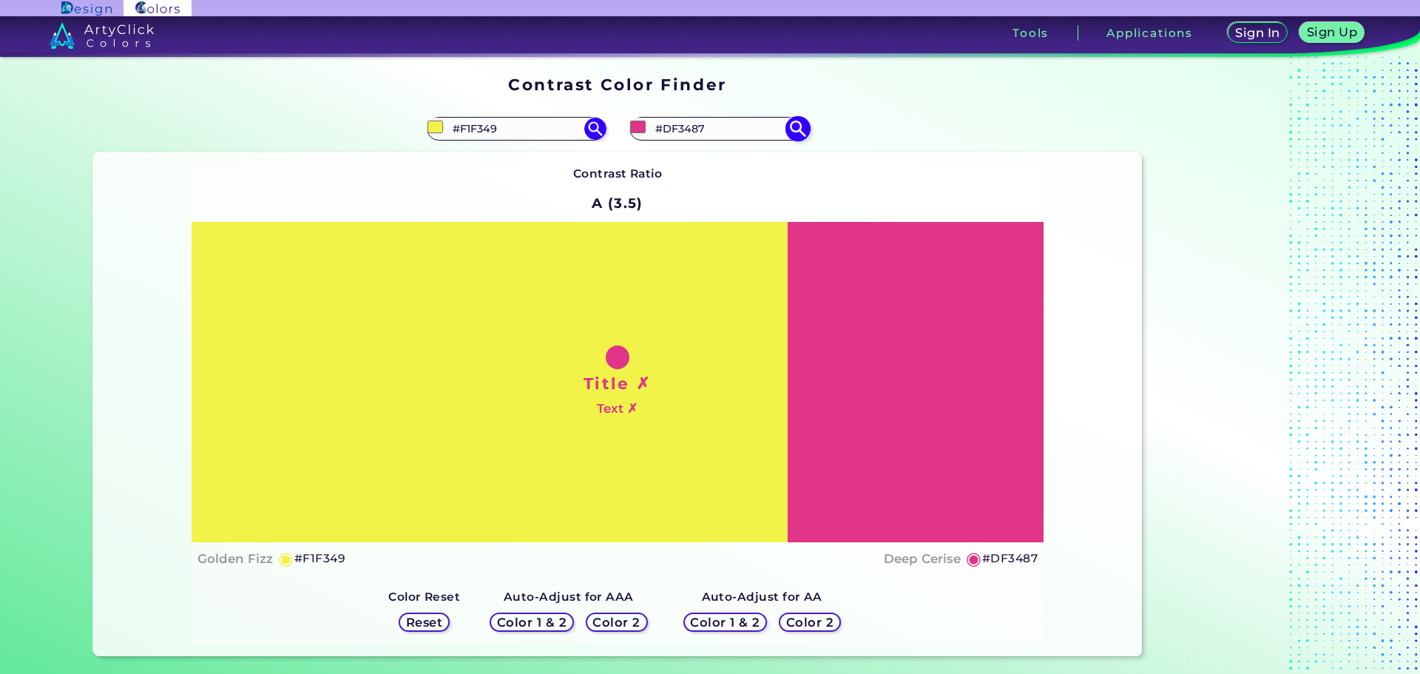
type input "#df347e"
type input "#DF347E"
type input "#df3479"
type input "#DF3479"
type input "#df3470"
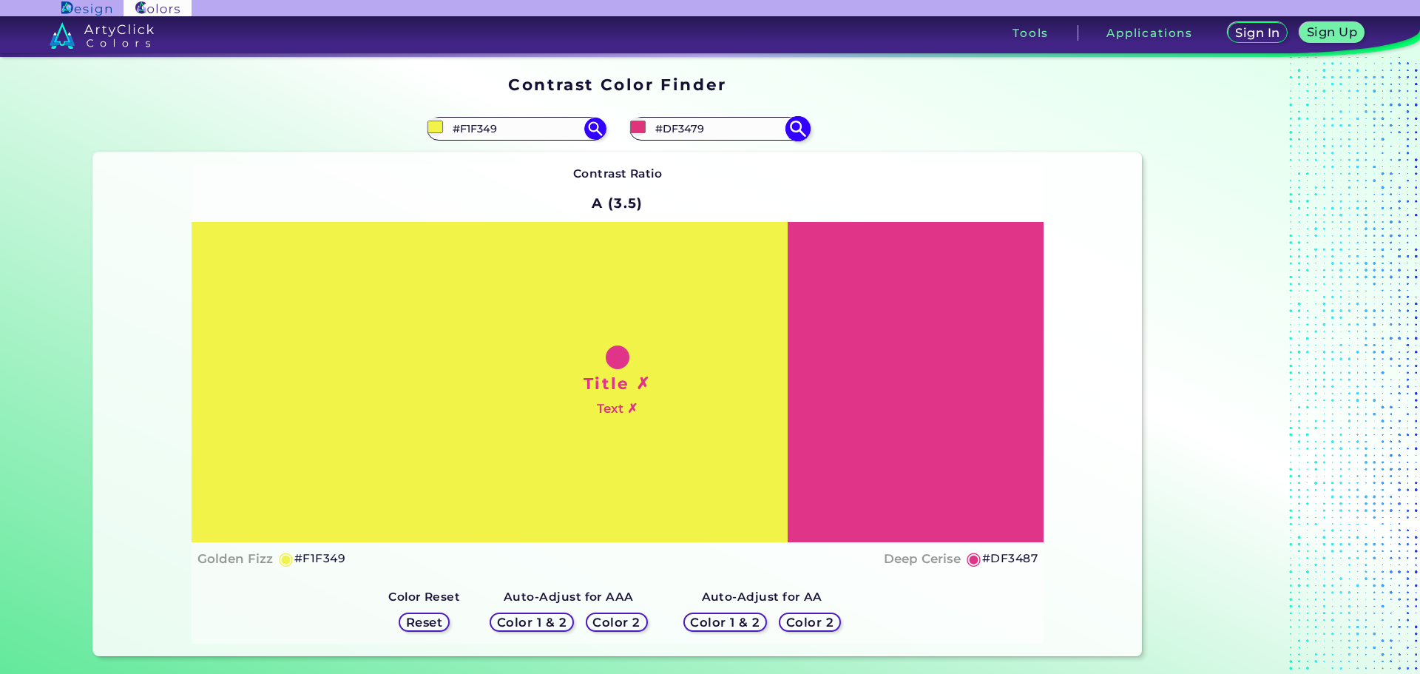
type input "#DF3470"
type input "#df3467"
type input "#DF3467"
type input "#df345f"
type input "#DF345F"
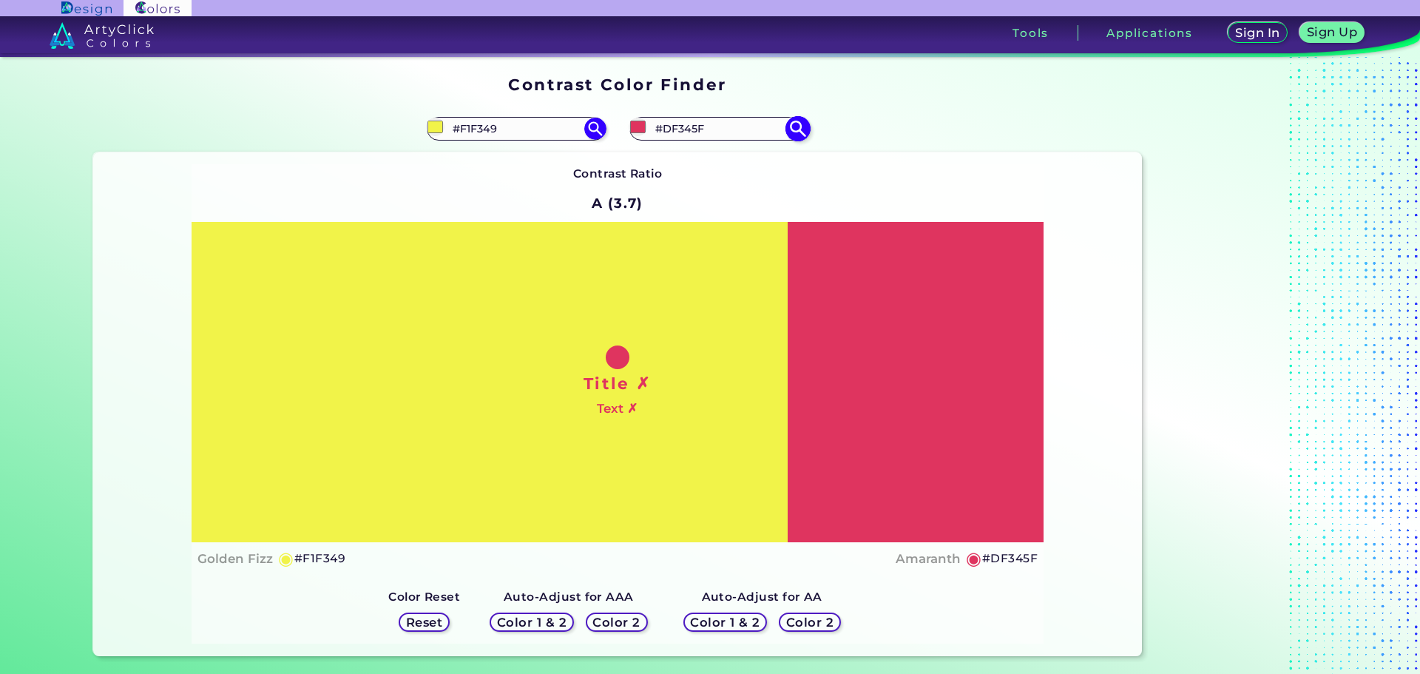
type input "#df3456"
type input "#DF3456"
type input "#df344e"
type input "#DF344E"
type input "#df3445"
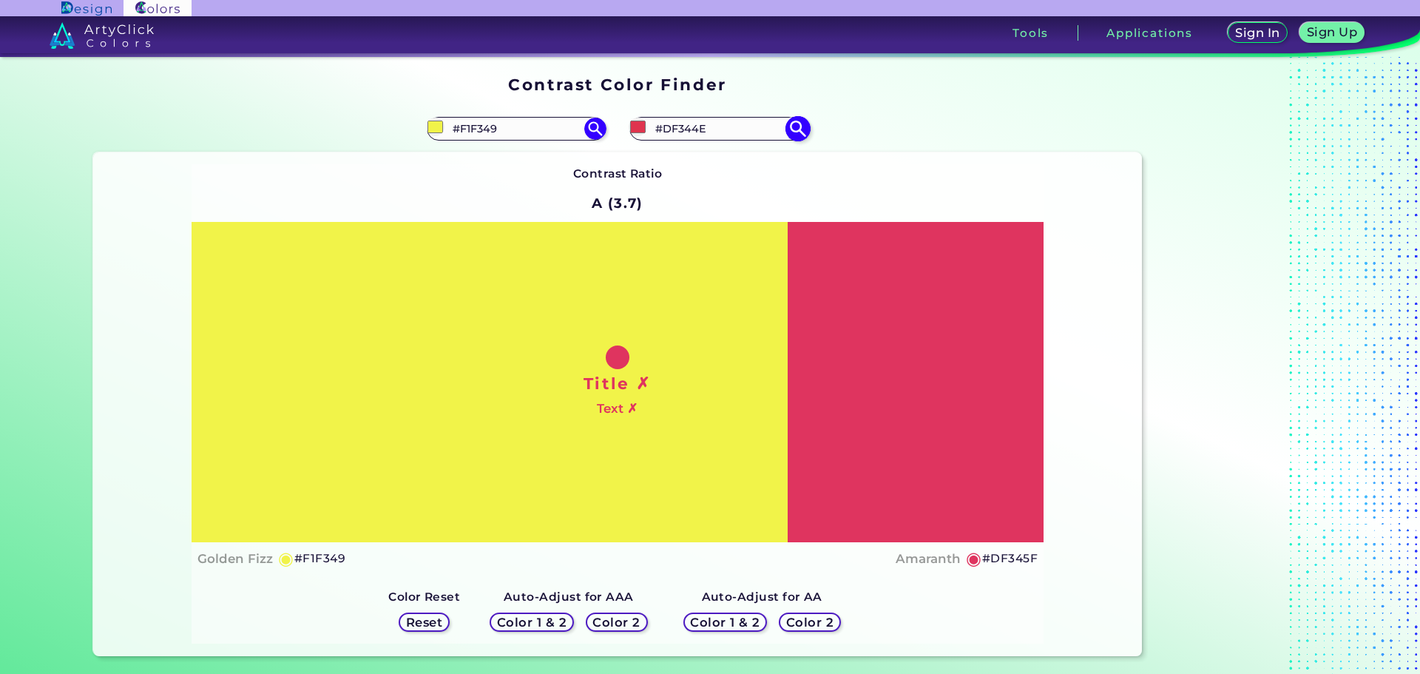
type input "#DF3445"
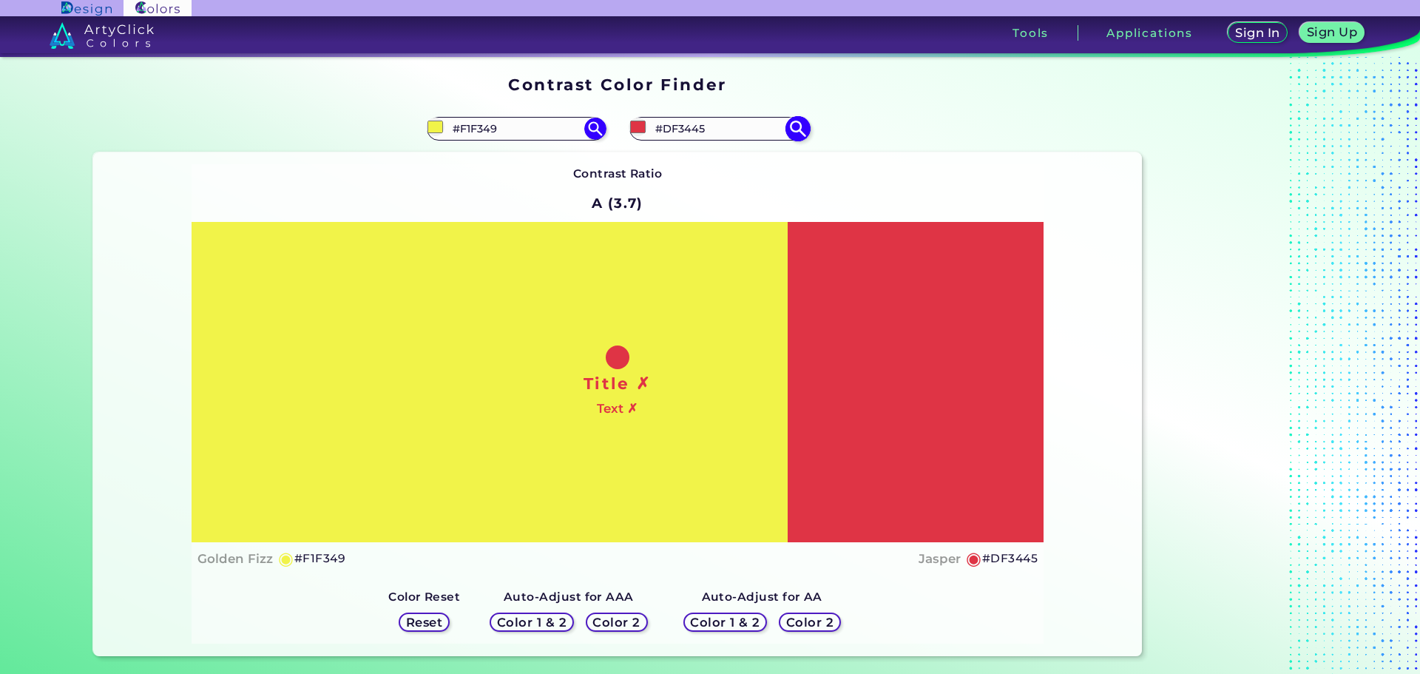
type input "#d53444"
type input "#D53444"
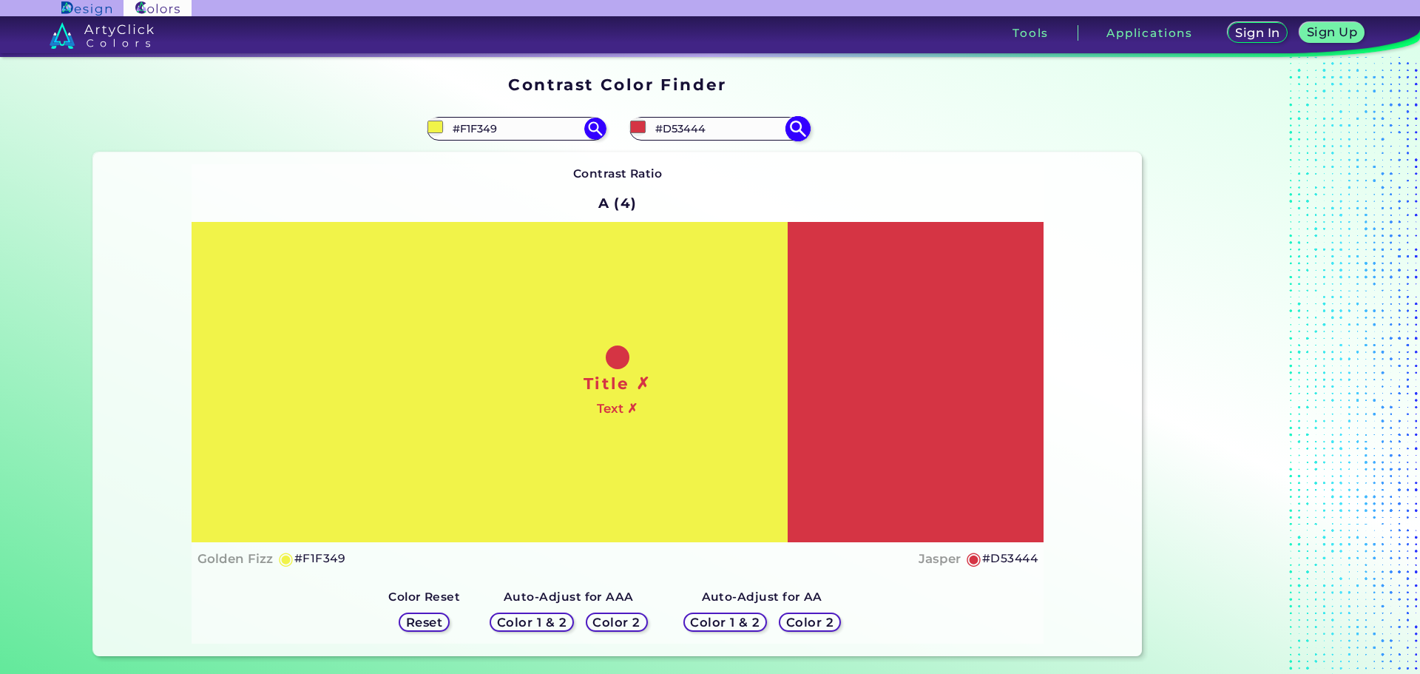
type input "#d33141"
type input "#D33141"
type input "#d23242"
type input "#D23242"
type input "#cf3040"
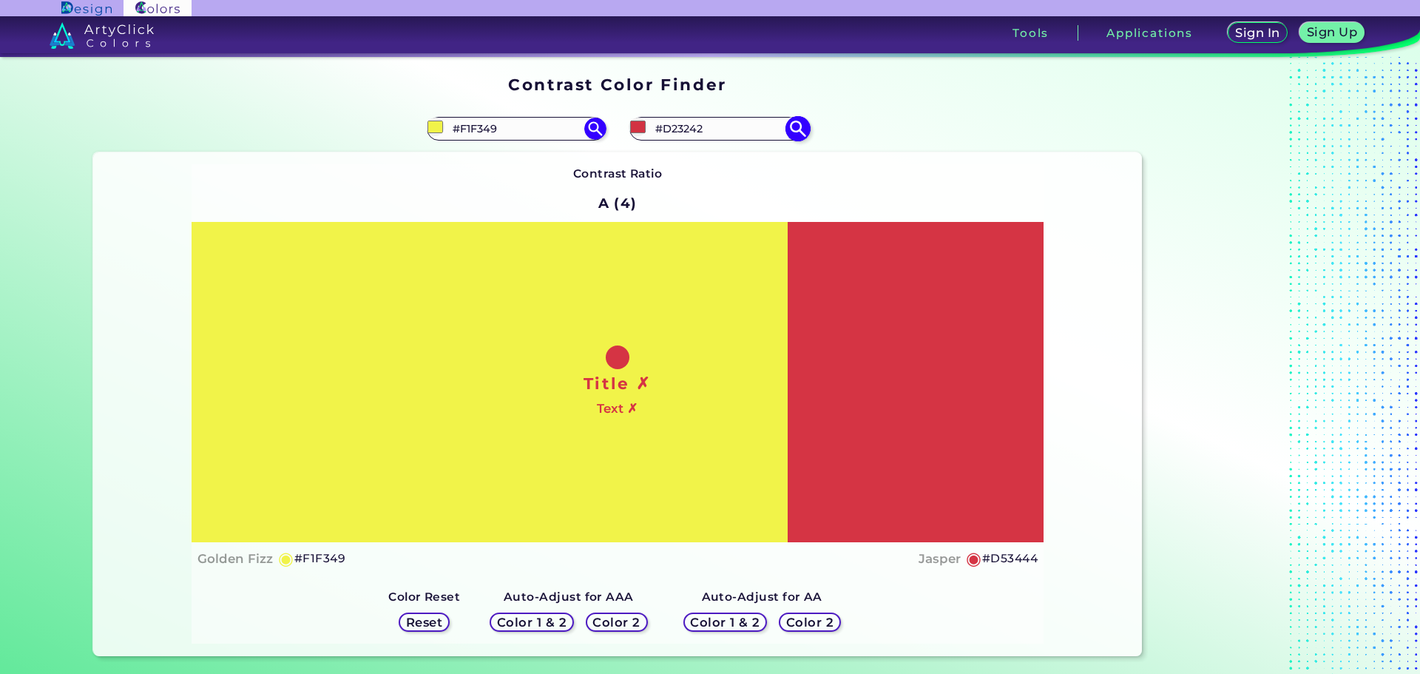
type input "#CF3040"
type input "#c92c3c"
type input "#C92C3C"
type input "#c22938"
type input "#C22938"
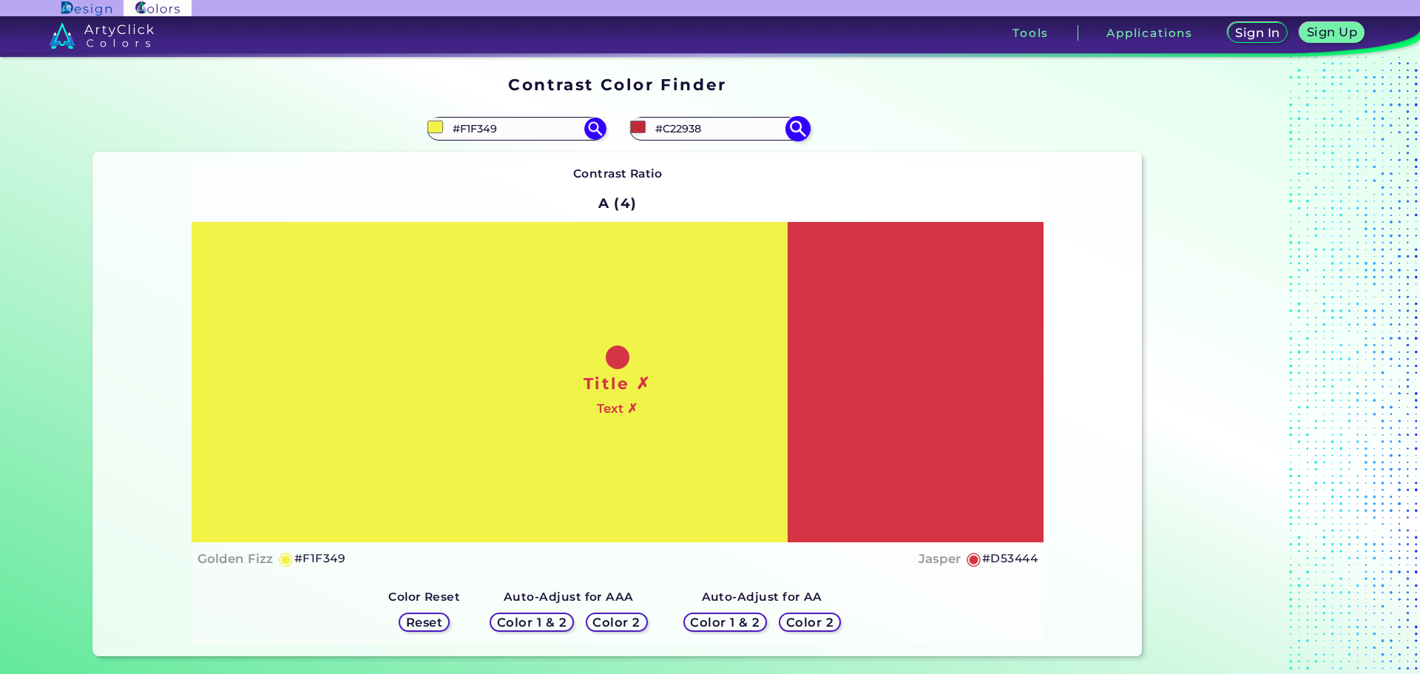
type input "#b92231"
type input "#B92231"
type input "#ae1928"
type input "#AE1928"
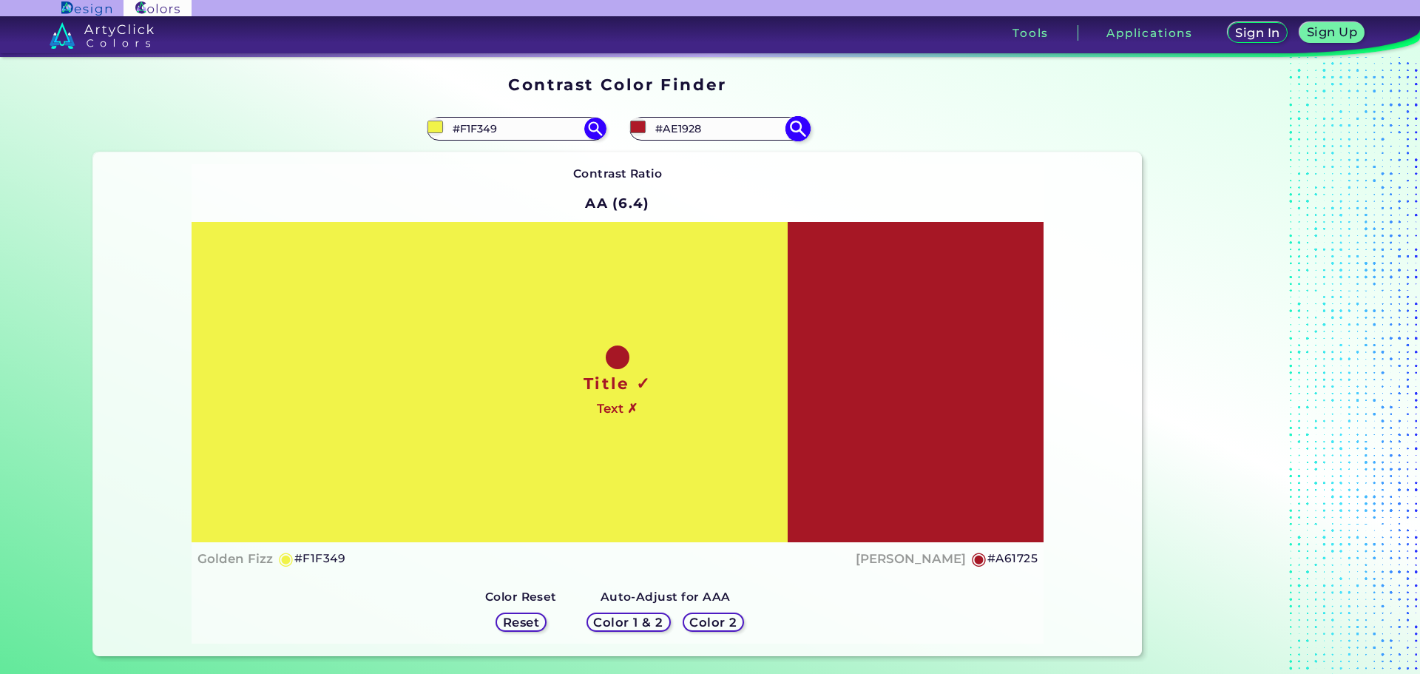
type input "#a21624"
type input "#A21624"
type input "#a11725"
type input "#A11725"
type input "#a51826"
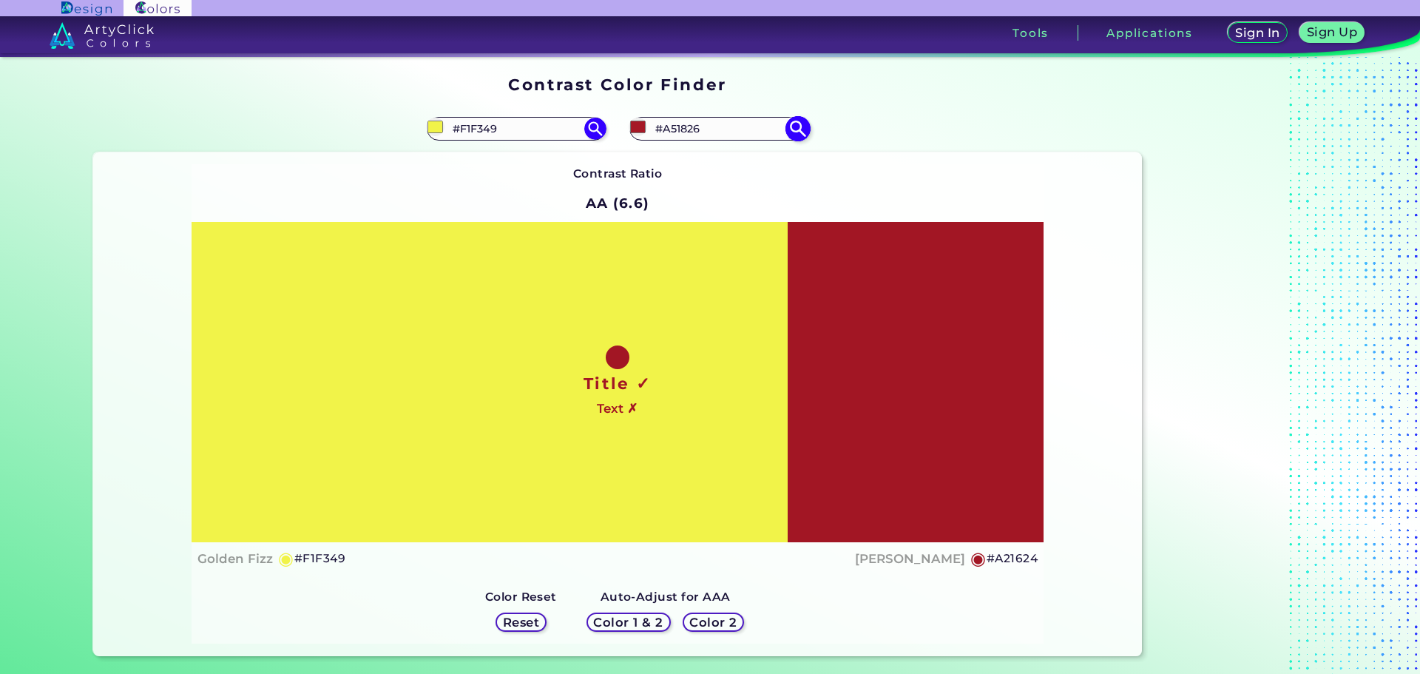
type input "#A51826"
type input "#ae1928"
type input "#AE1928"
type input "#b51c2b"
type input "#B51C2B"
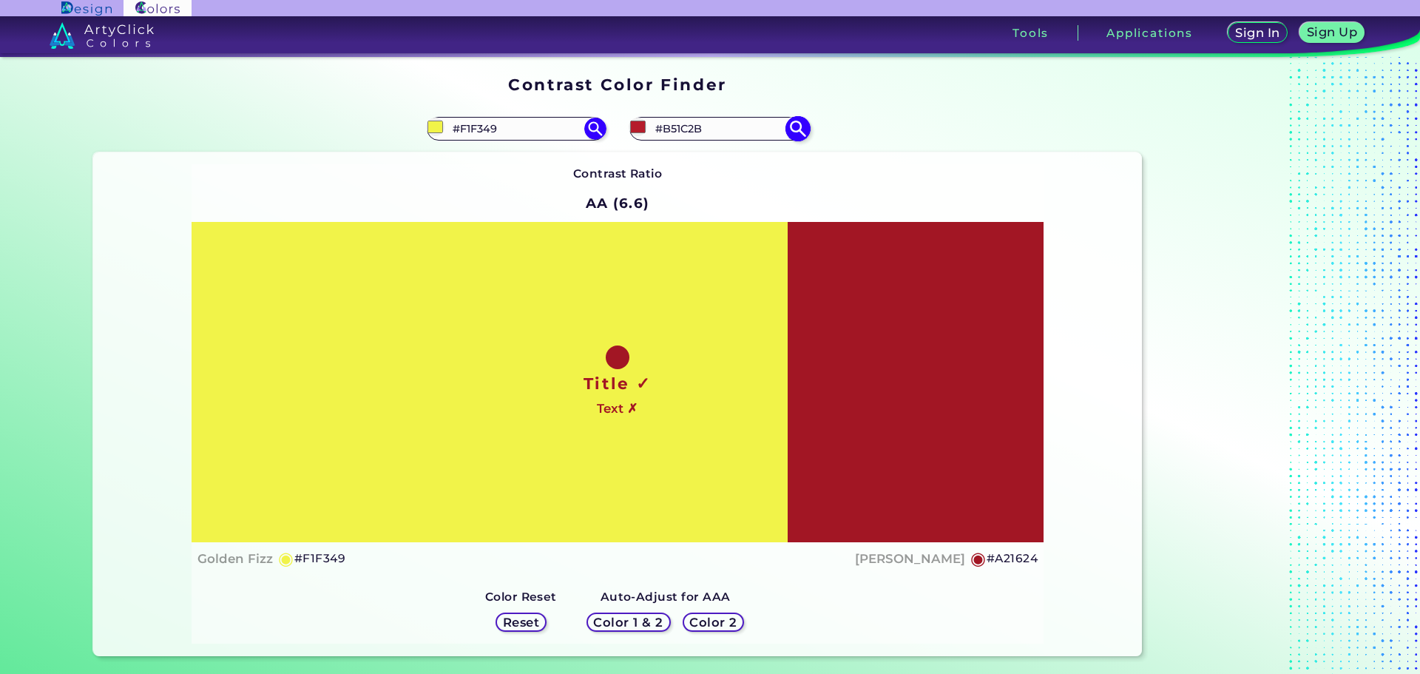
type input "#b91d2d"
type input "#B91D2D"
type input "#be1e2e"
type input "#BE1E2E"
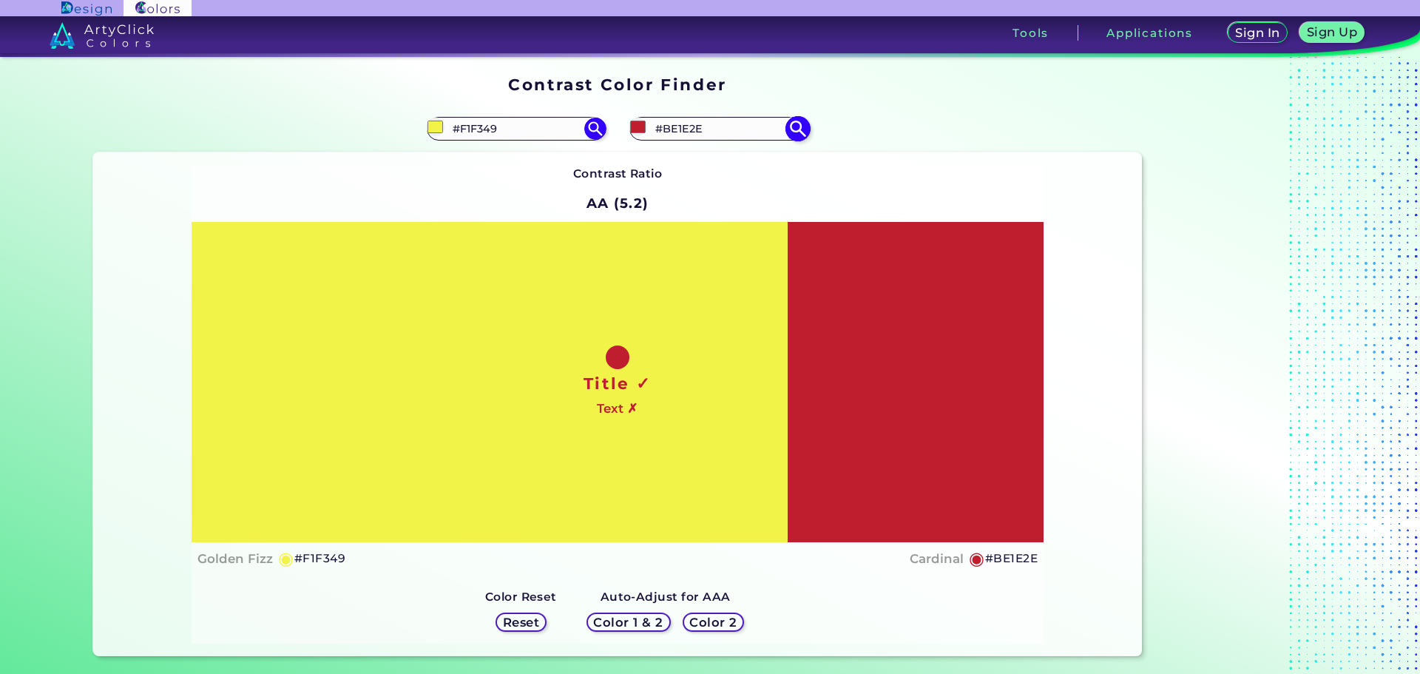
type input "#bf1d2d"
type input "#BF1D2D"
type input "#c11f30"
type input "#C11F30"
type input "#c21e2f"
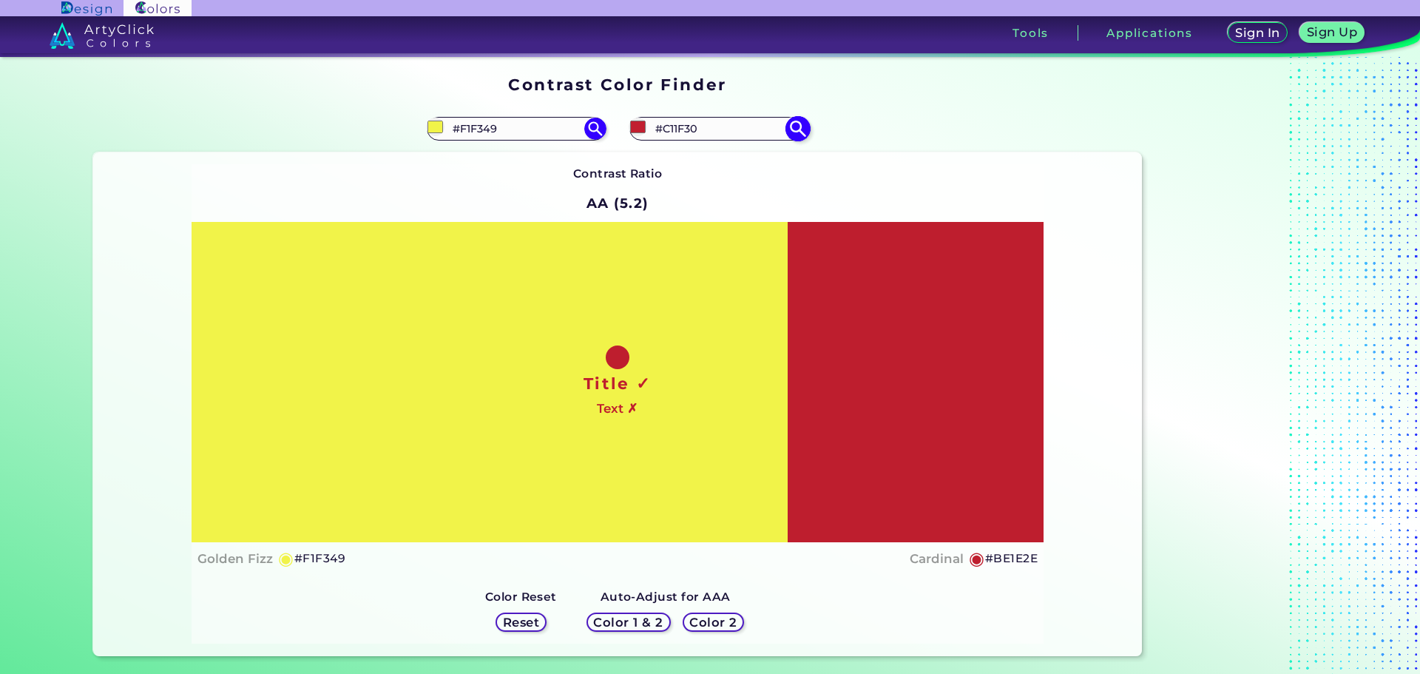
type input "#C21E2F"
type input "#c11f30"
type input "#C11F30"
type input "#c42132"
type input "#C42132"
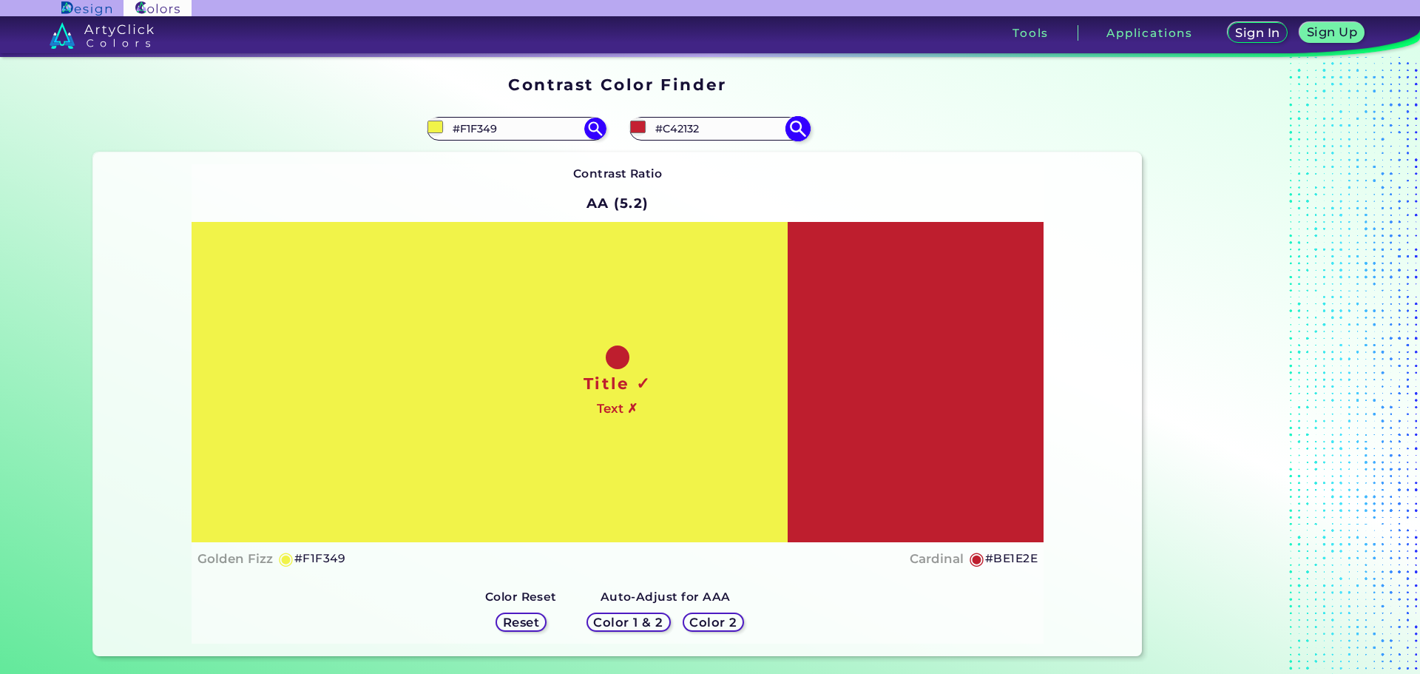
type input "#c32232"
type input "#C32232"
type input "#c42132"
type input "#C42132"
type input "#c72334"
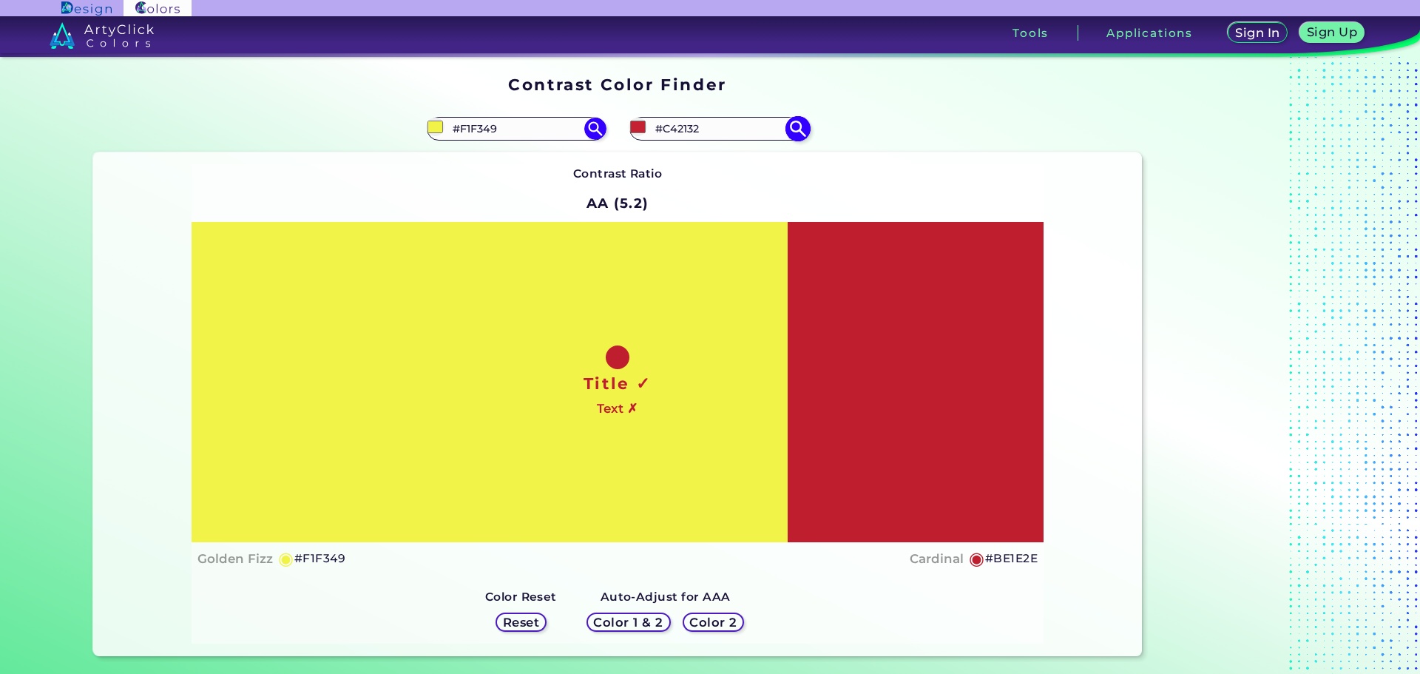
type input "#C72334"
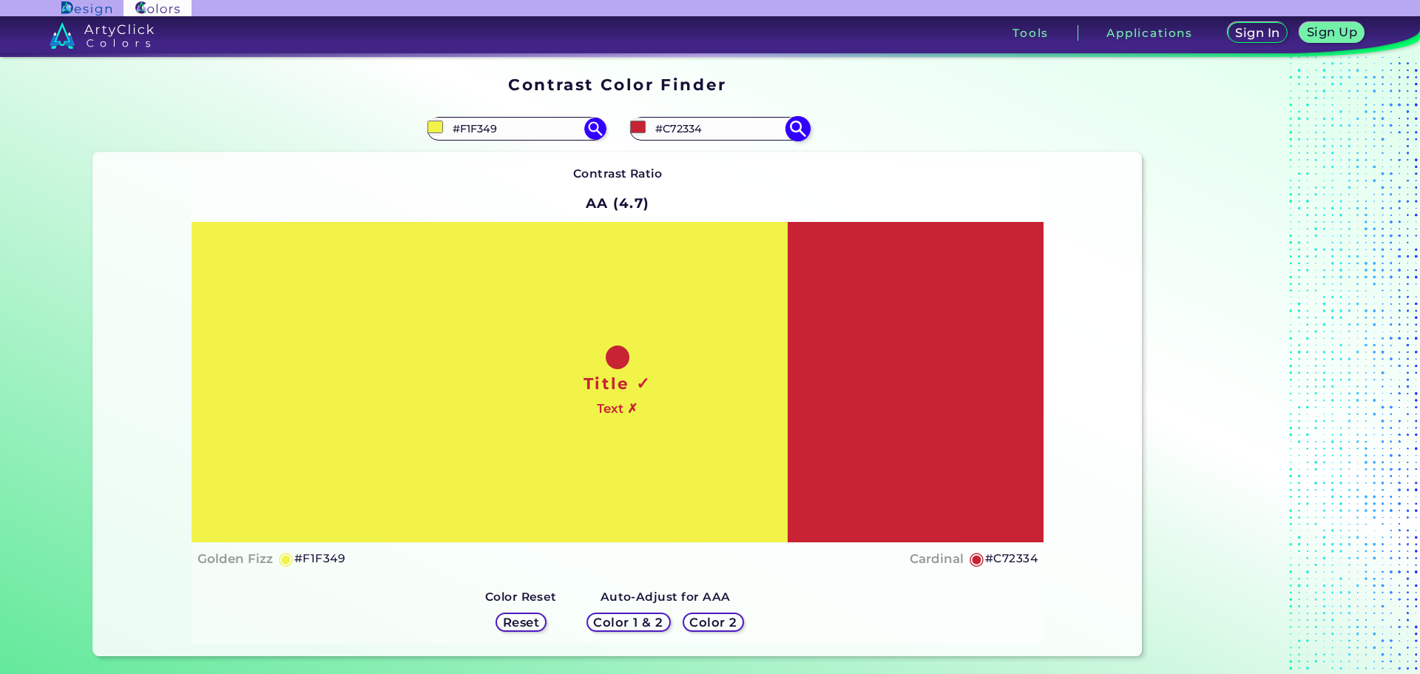
type input "#c62435"
type input "#C62435"
type input "#c52635"
type input "#C52635"
type input "#c12534"
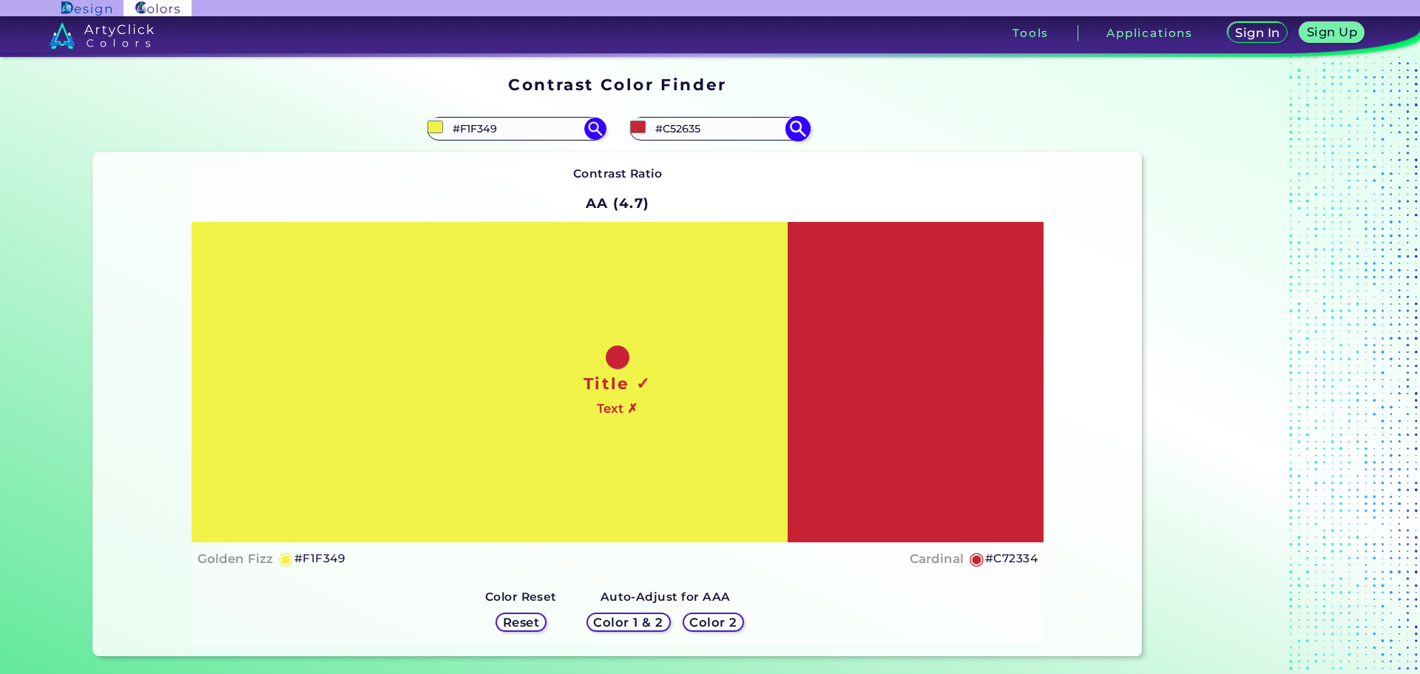
type input "#C12534"
type input "#c02635"
type input "#C02635"
type input "#be2736"
type input "#BE2736"
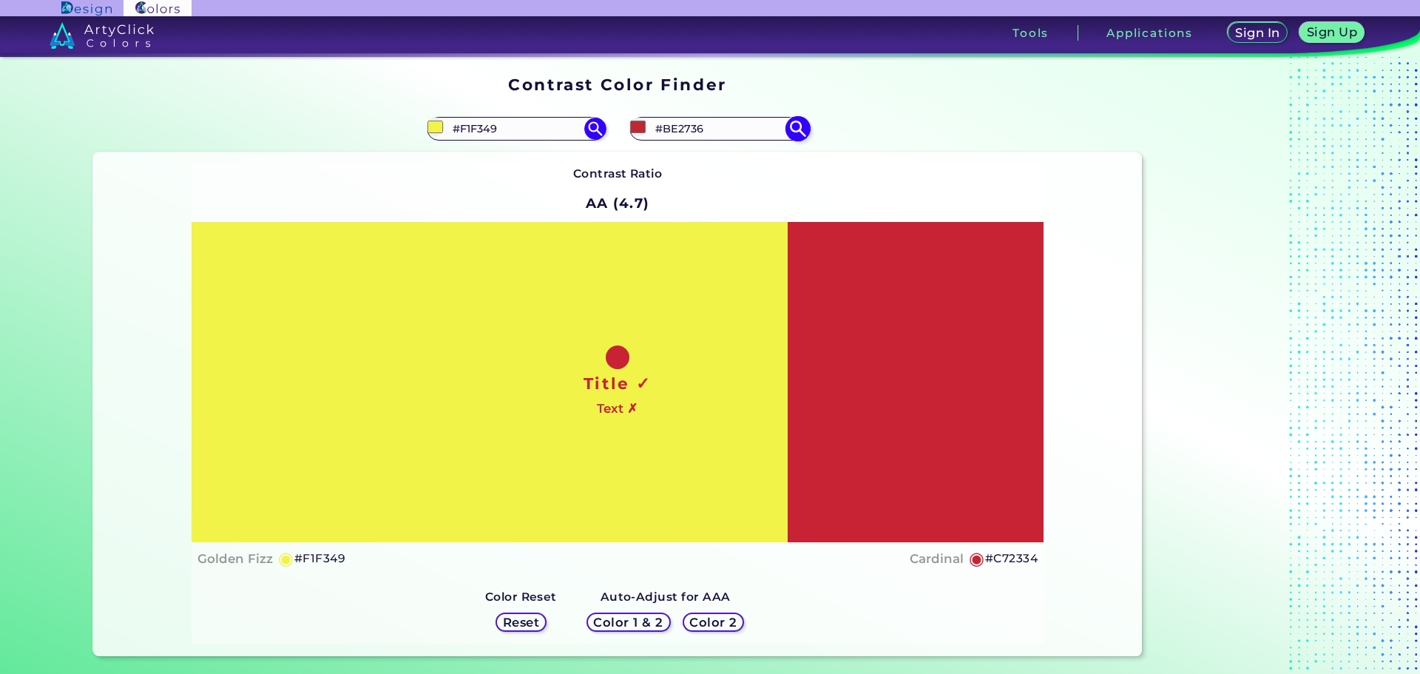
type input "#b92736"
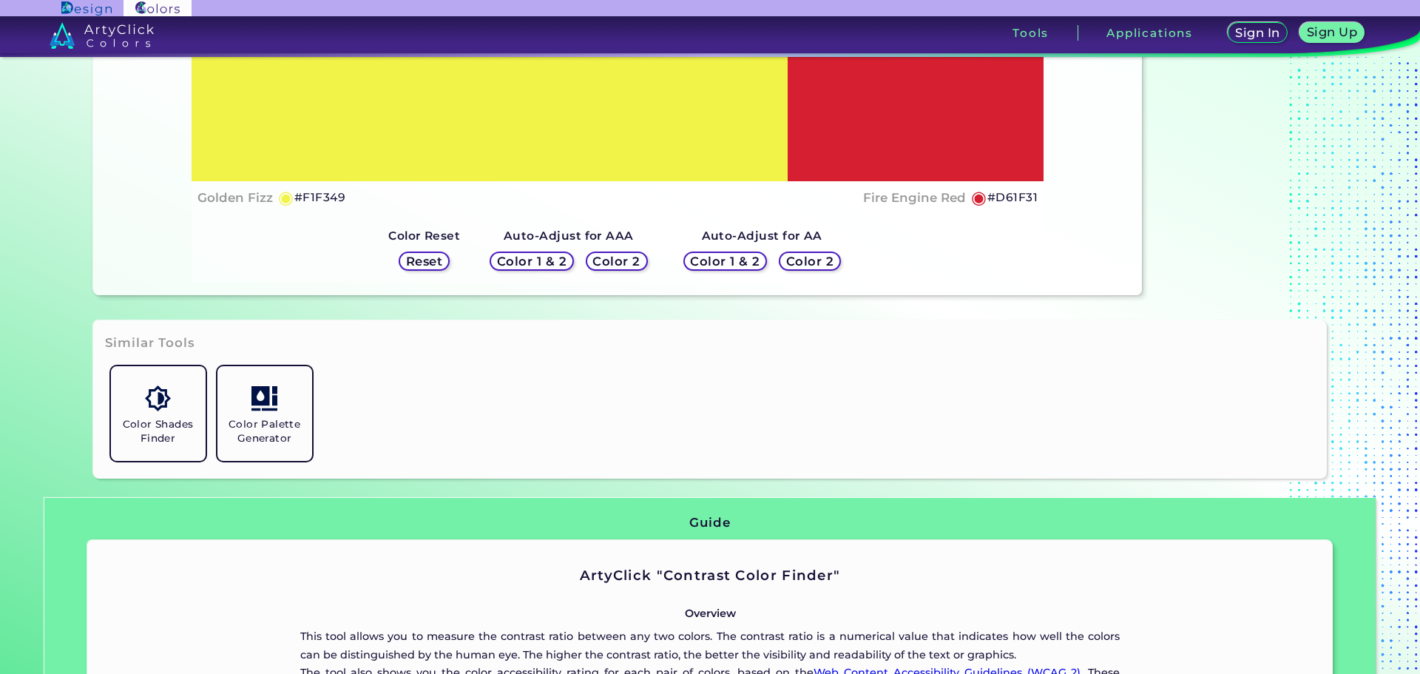
scroll to position [370, 0]
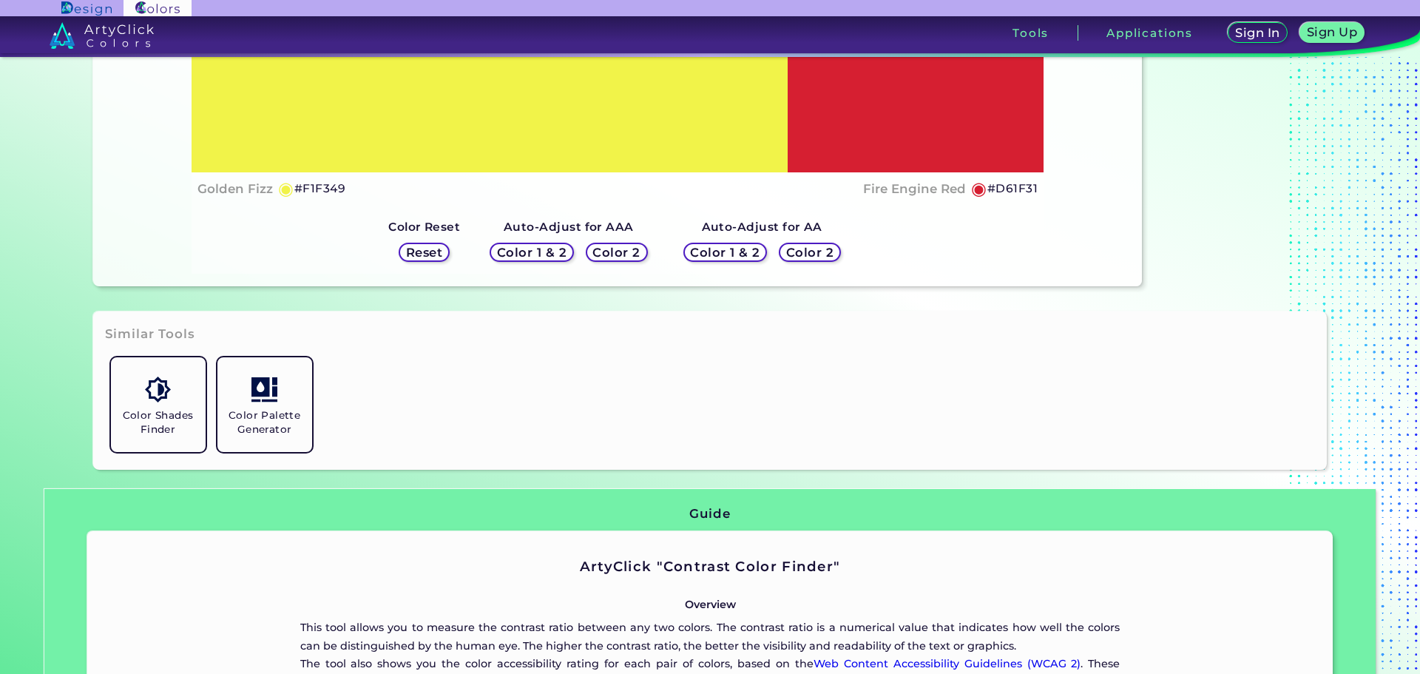
click at [714, 252] on h5 "Color 1 & 2" at bounding box center [725, 252] width 63 height 11
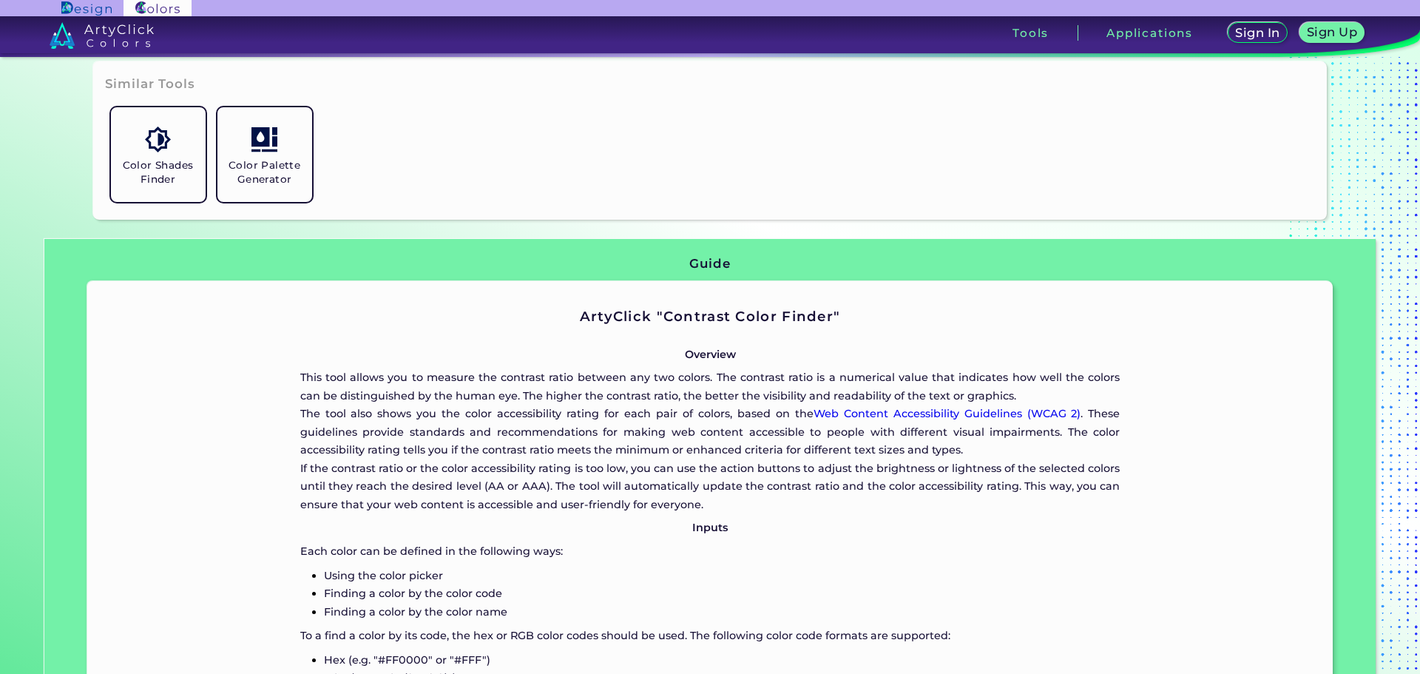
scroll to position [888, 0]
